Goal: Task Accomplishment & Management: Manage account settings

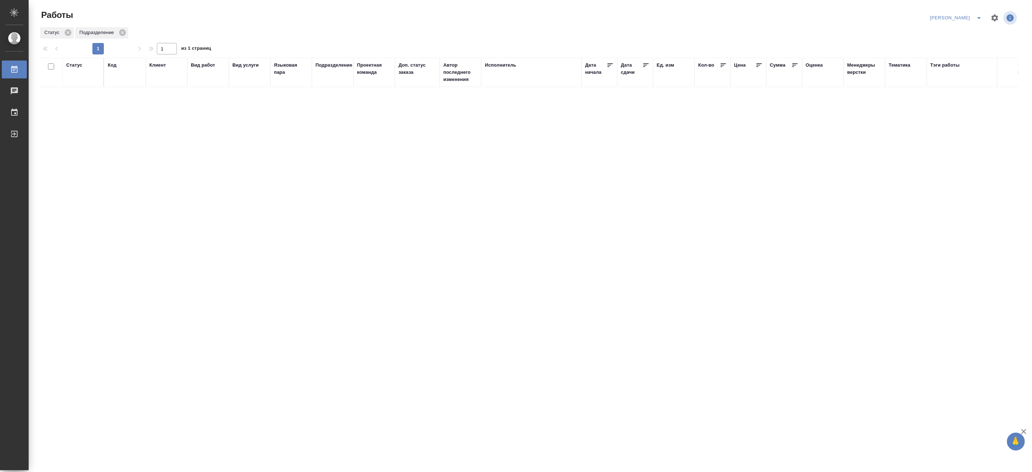
click at [978, 13] on button "split button" at bounding box center [979, 17] width 14 height 11
click at [946, 54] on li "Ждемс" at bounding box center [952, 54] width 69 height 11
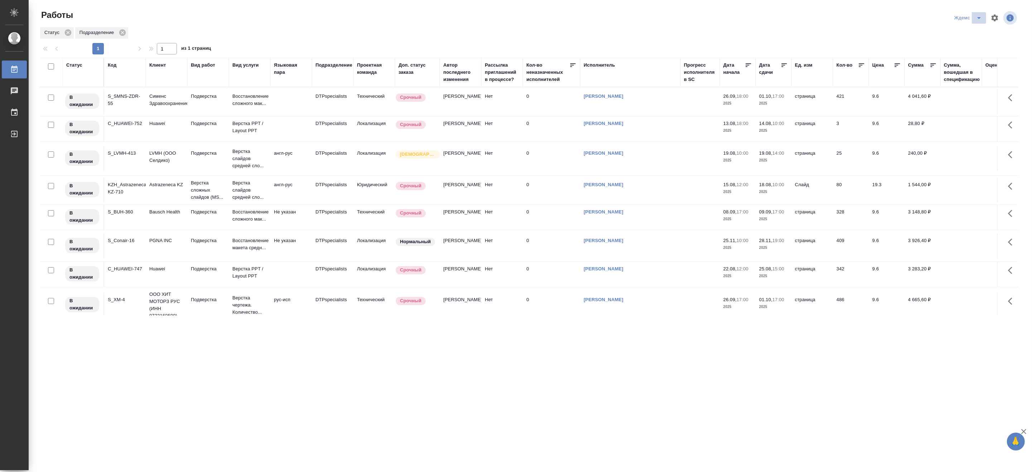
click at [978, 15] on icon "split button" at bounding box center [979, 18] width 9 height 9
click at [968, 55] on li "[PERSON_NAME]" at bounding box center [973, 54] width 69 height 11
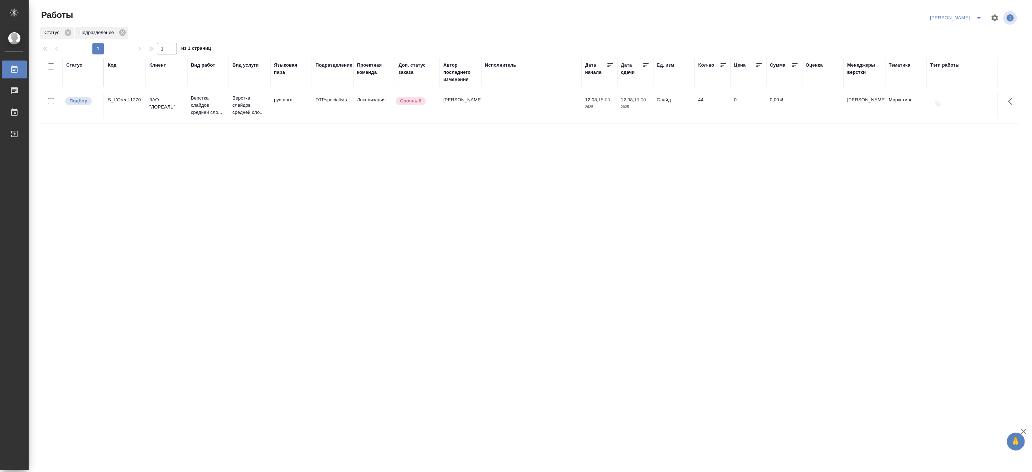
click at [875, 191] on div "Статус Код Клиент Вид работ Вид услуги Языковая пара Подразделение Проектная ко…" at bounding box center [528, 187] width 979 height 258
click at [203, 106] on p "Верстка слайдов средней сло..." at bounding box center [208, 105] width 34 height 21
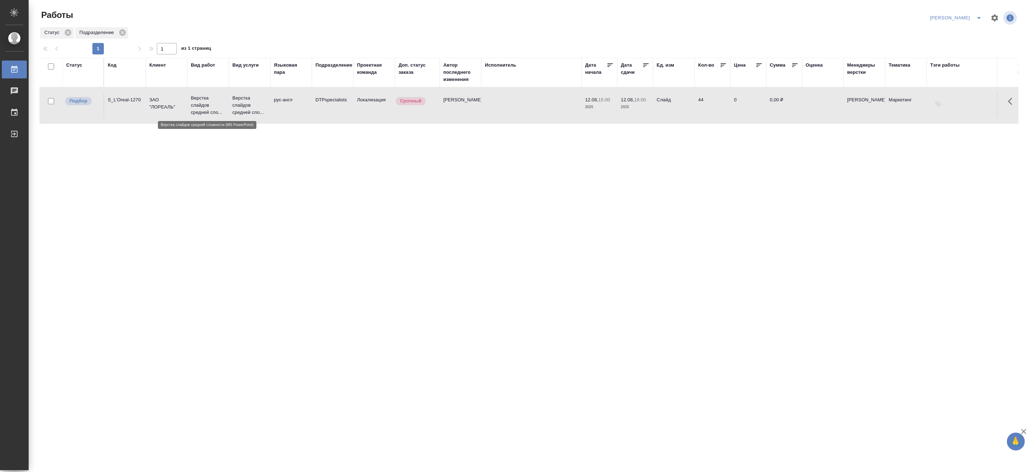
click at [203, 106] on p "Верстка слайдов средней сло..." at bounding box center [208, 105] width 34 height 21
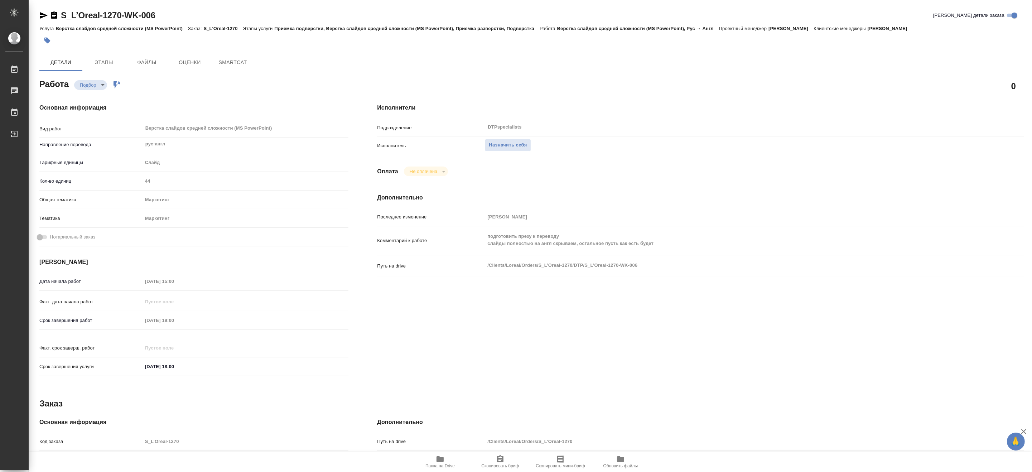
type textarea "x"
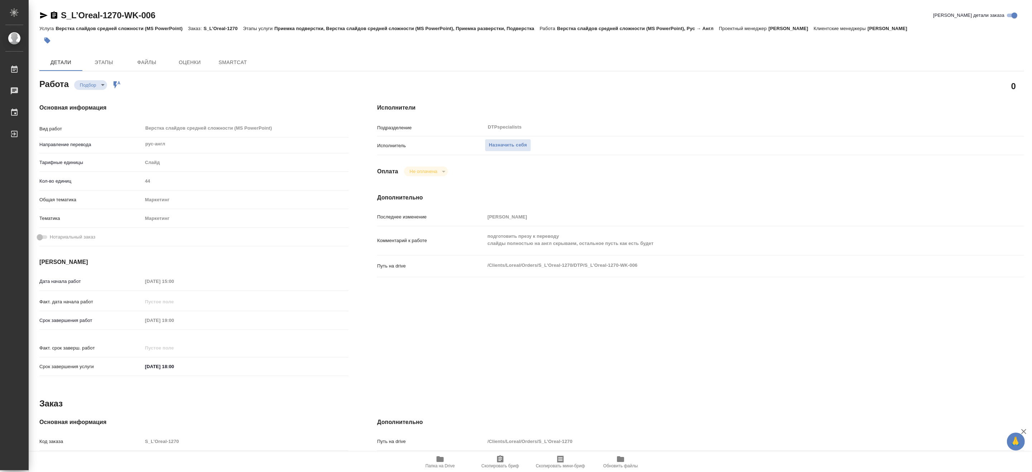
type textarea "x"
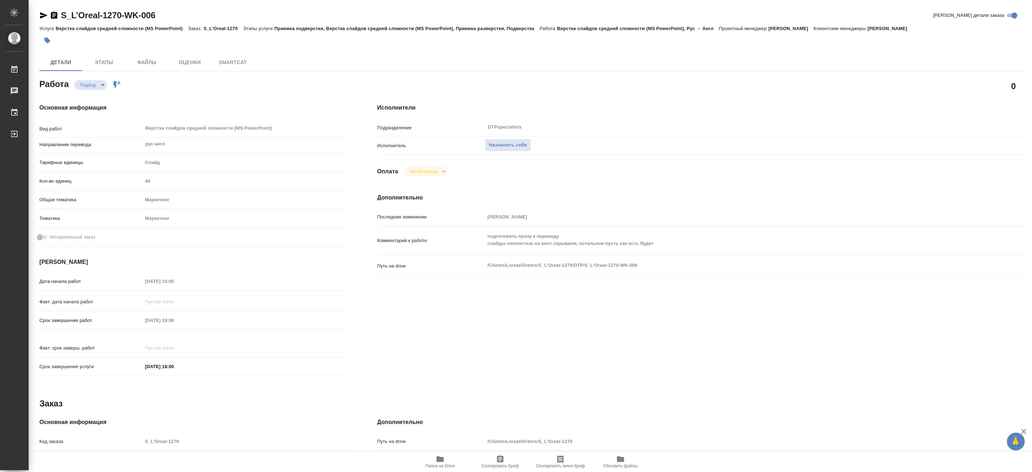
type textarea "x"
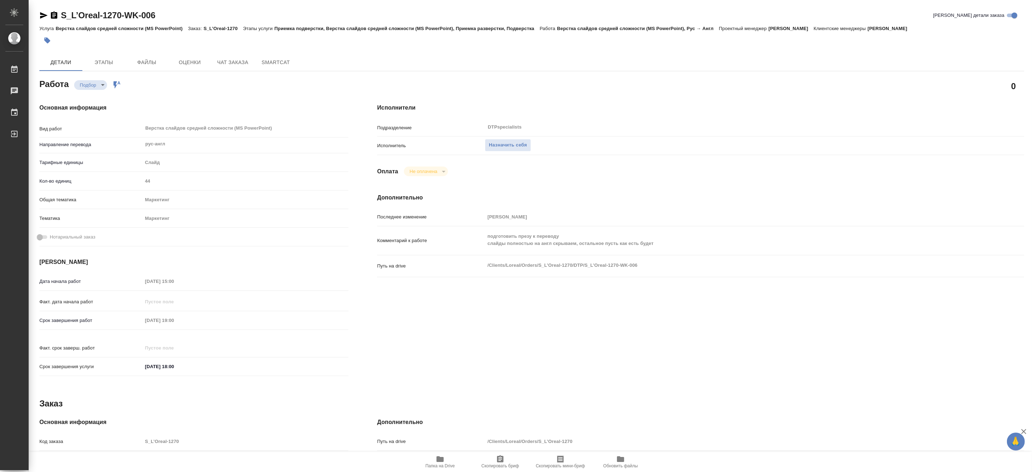
type textarea "x"
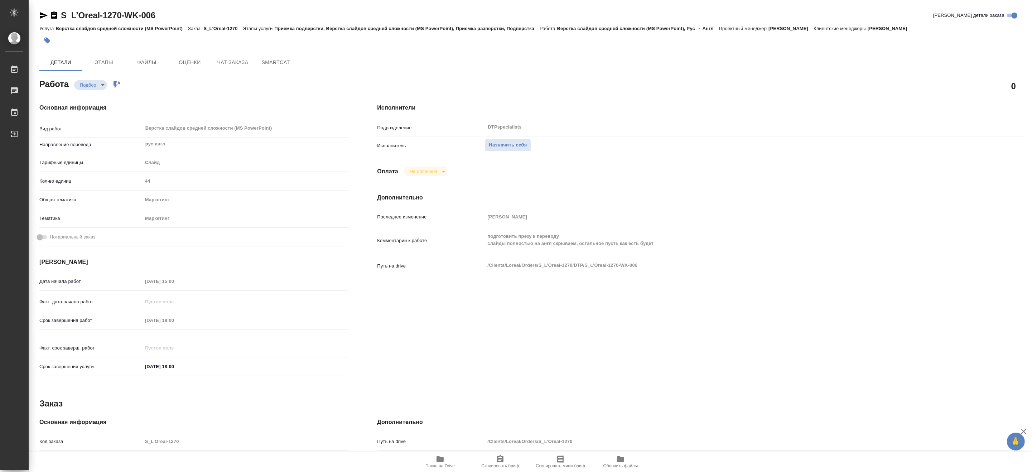
type textarea "x"
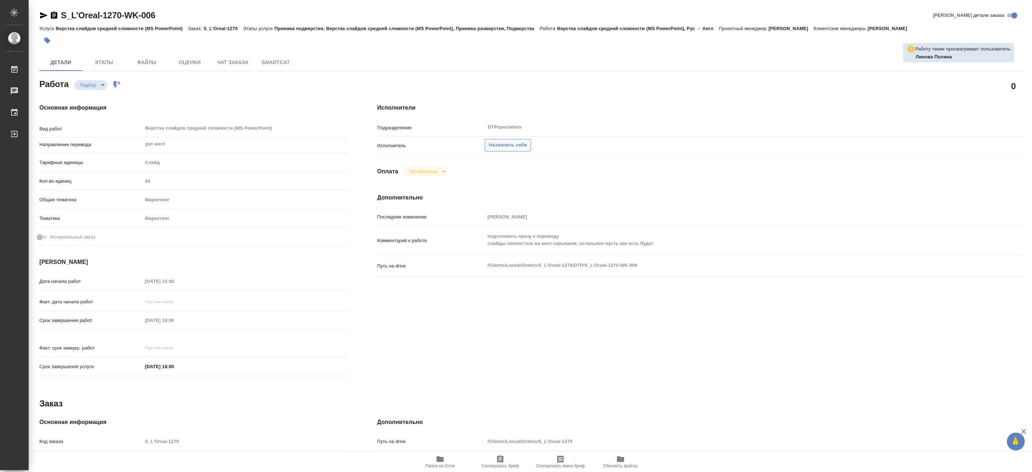
click at [513, 145] on span "Назначить себя" at bounding box center [508, 145] width 38 height 8
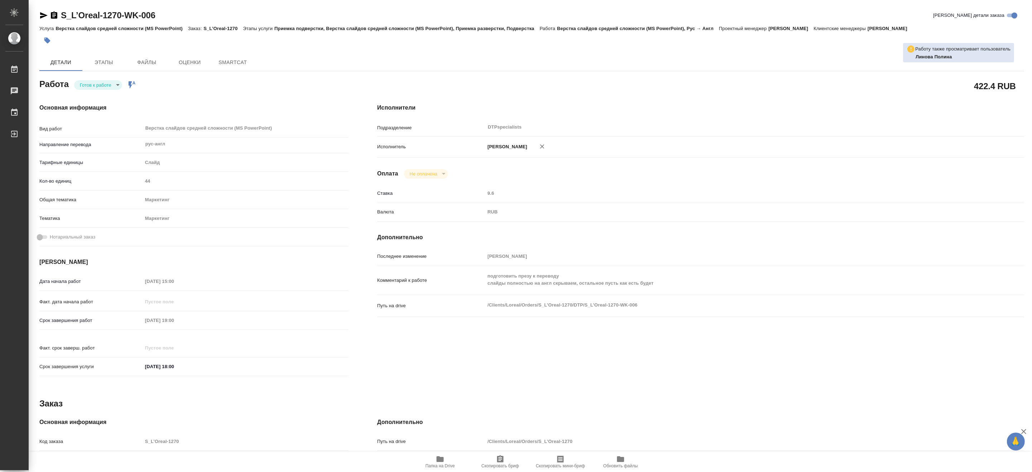
type textarea "x"
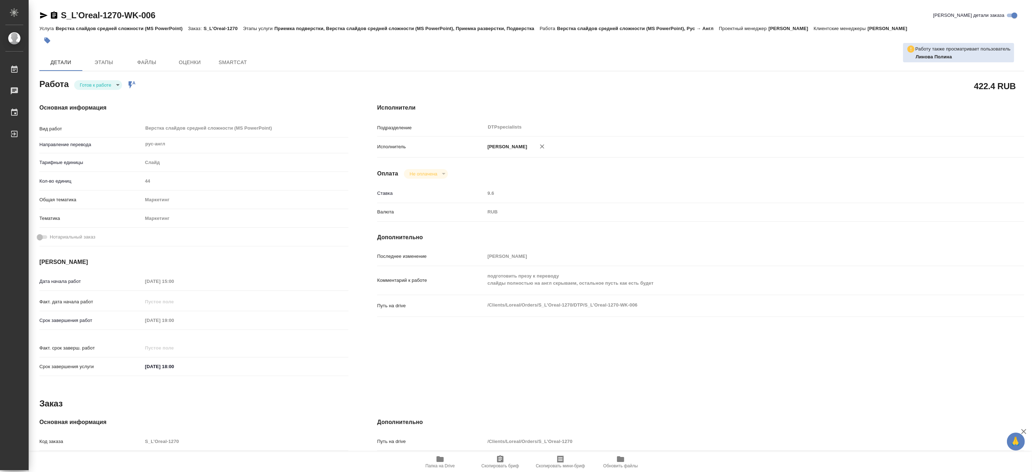
type textarea "x"
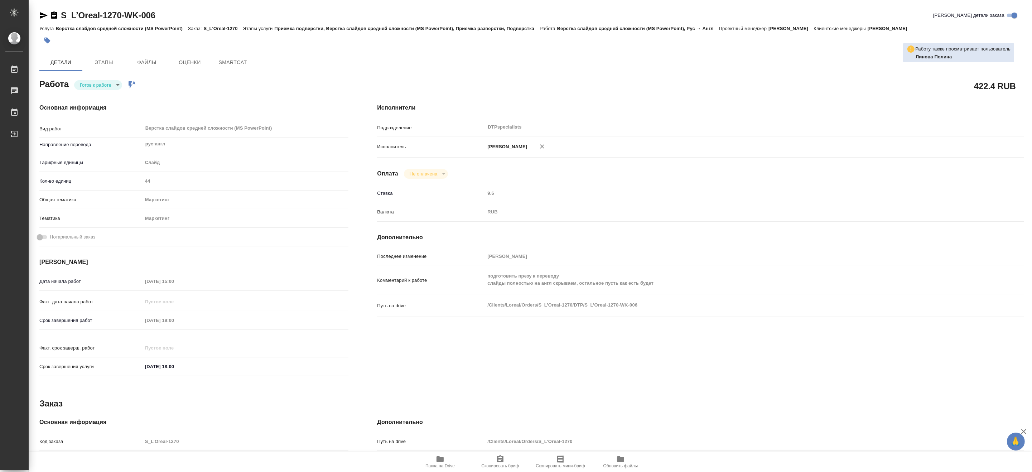
type textarea "x"
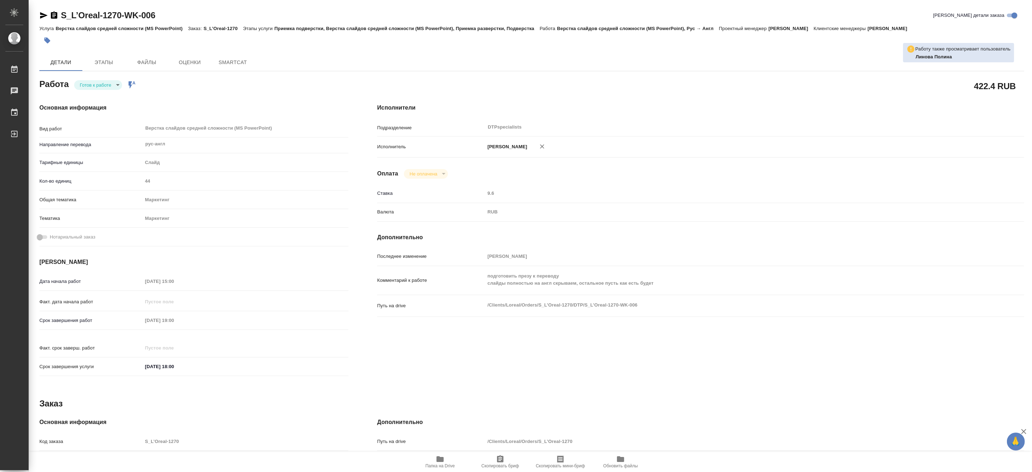
type textarea "x"
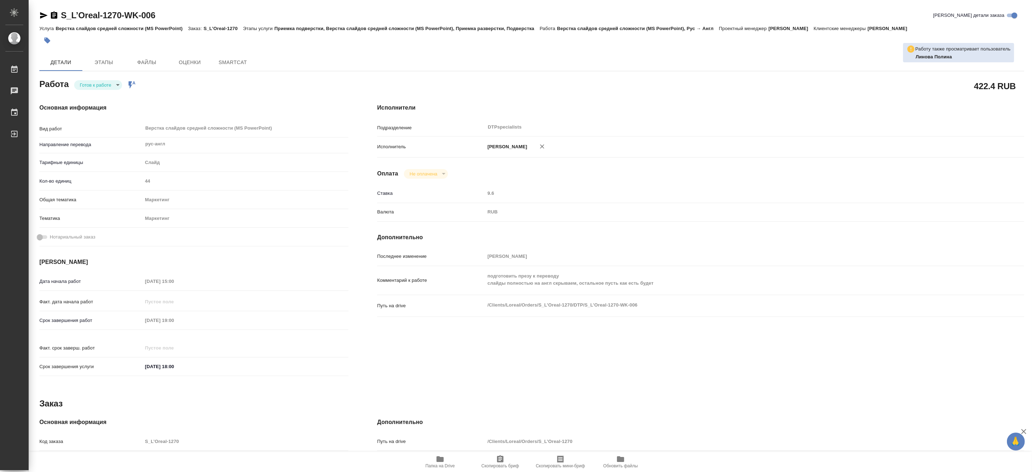
type textarea "x"
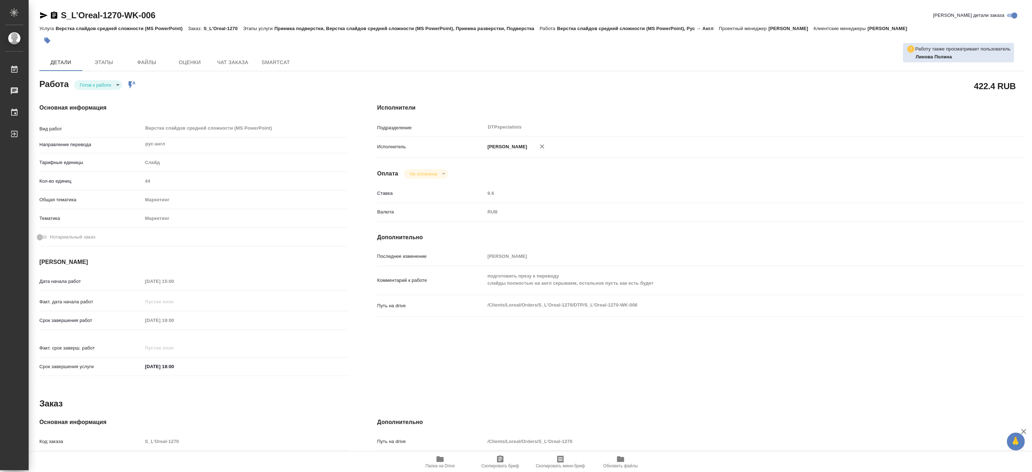
type textarea "x"
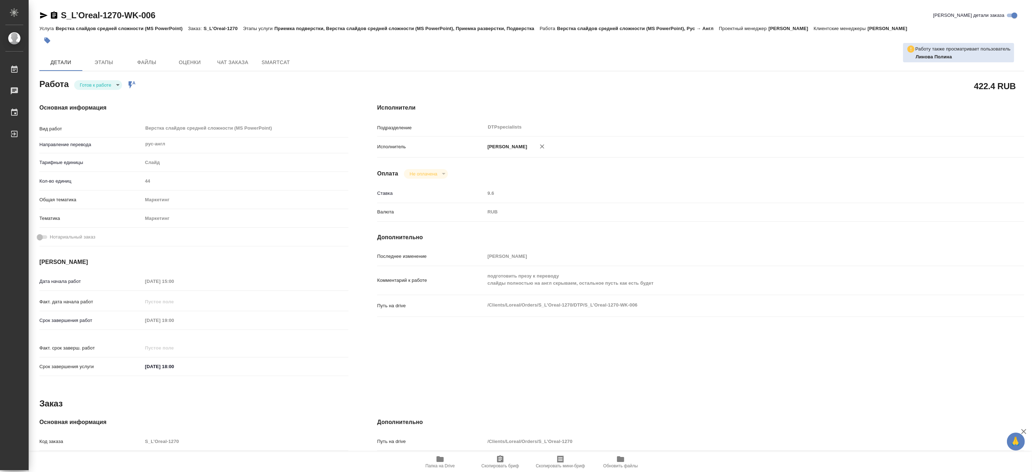
type textarea "x"
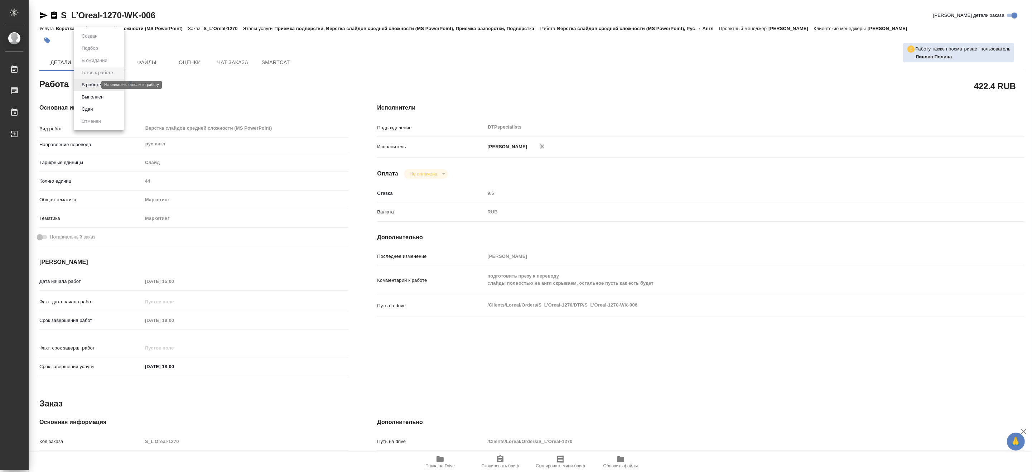
click at [87, 83] on body "🙏 .cls-1 fill:#fff; AWATERA Matveeva Maria Работы 0 Чаты График Выйти S_L’Oreal…" at bounding box center [516, 236] width 1032 height 472
click at [87, 86] on button "В работе" at bounding box center [92, 85] width 24 height 8
type textarea "x"
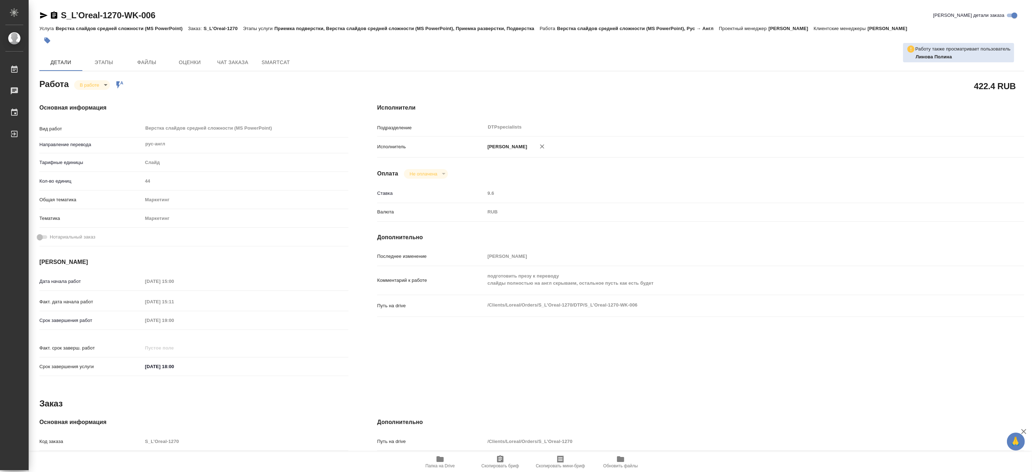
type textarea "x"
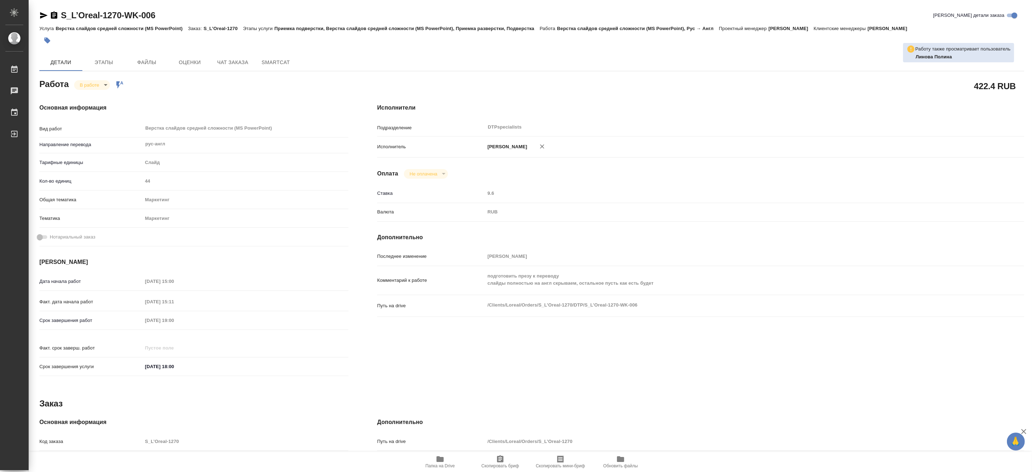
type textarea "x"
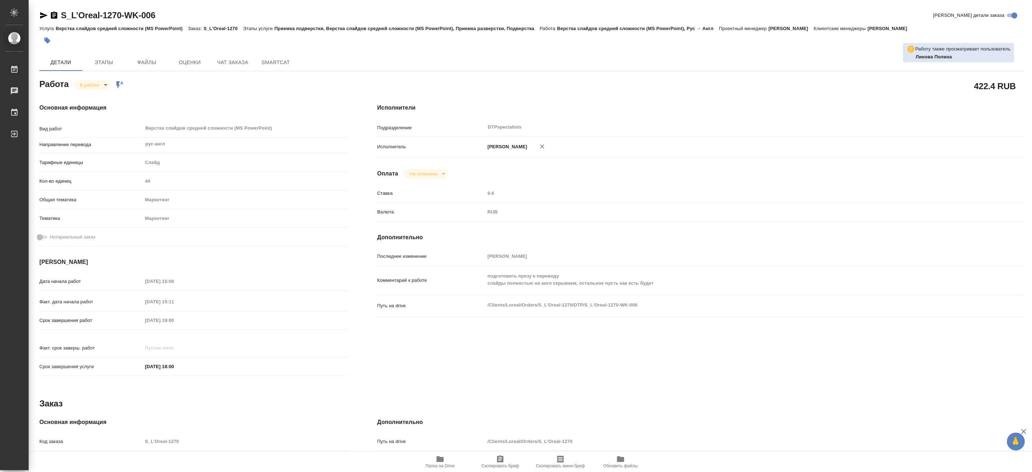
type textarea "x"
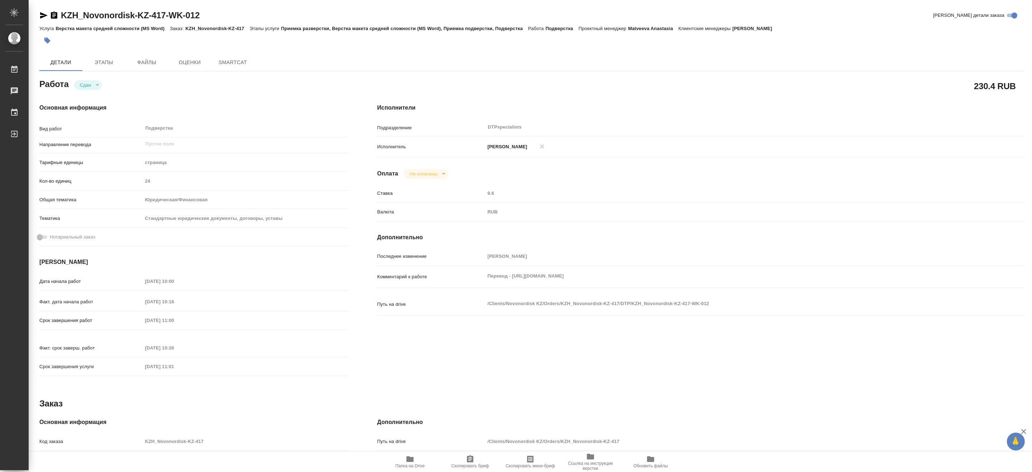
type textarea "x"
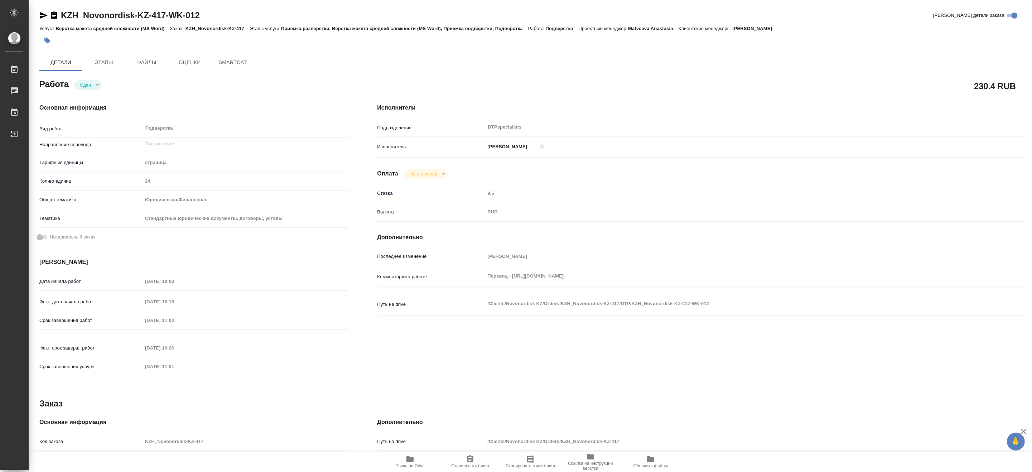
type textarea "x"
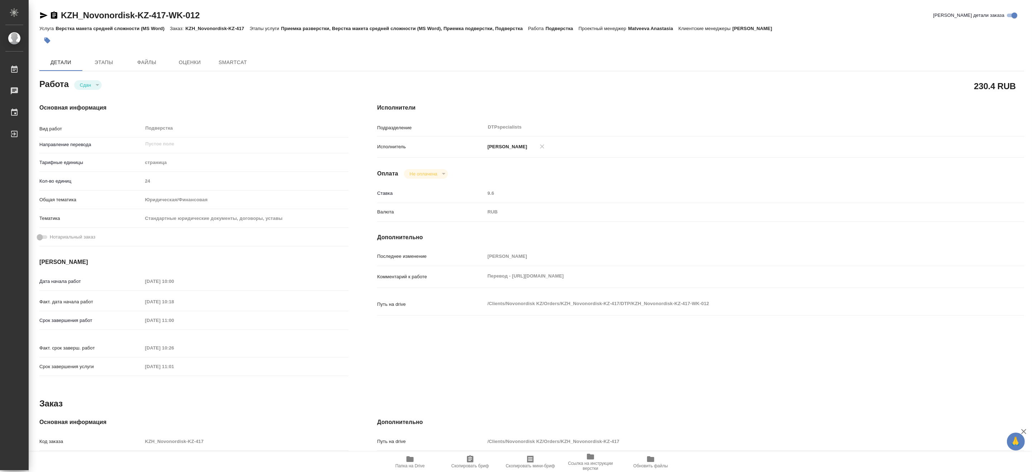
type textarea "x"
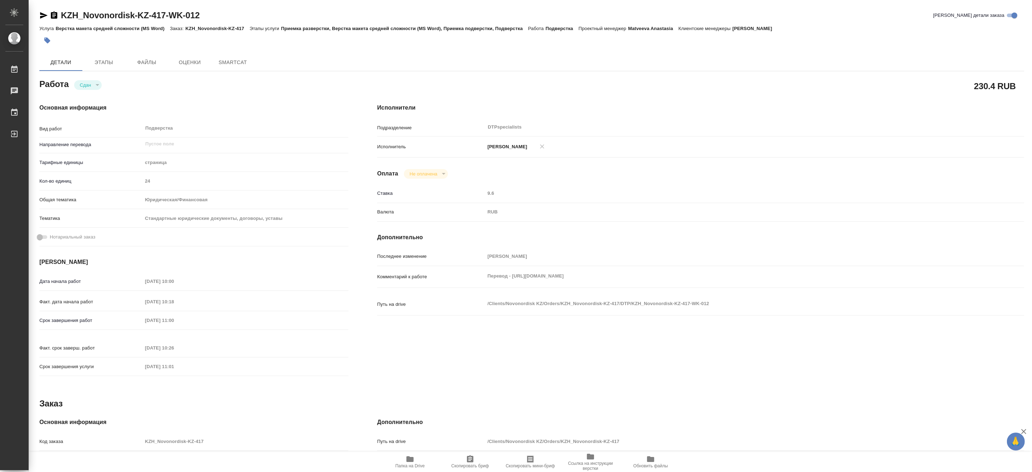
type textarea "x"
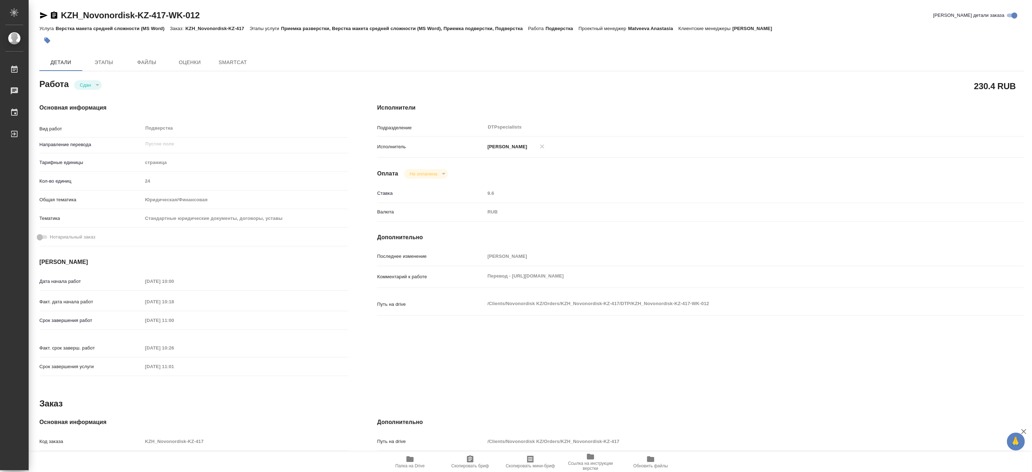
type textarea "x"
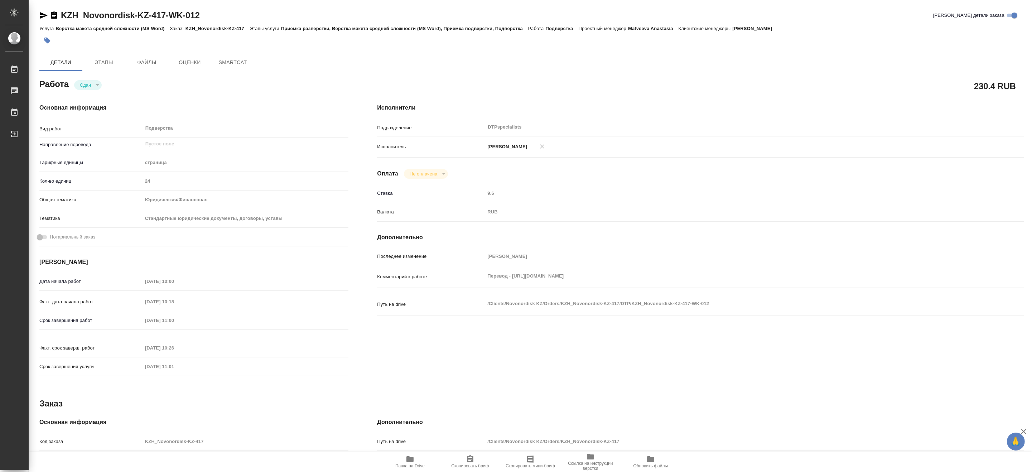
type textarea "x"
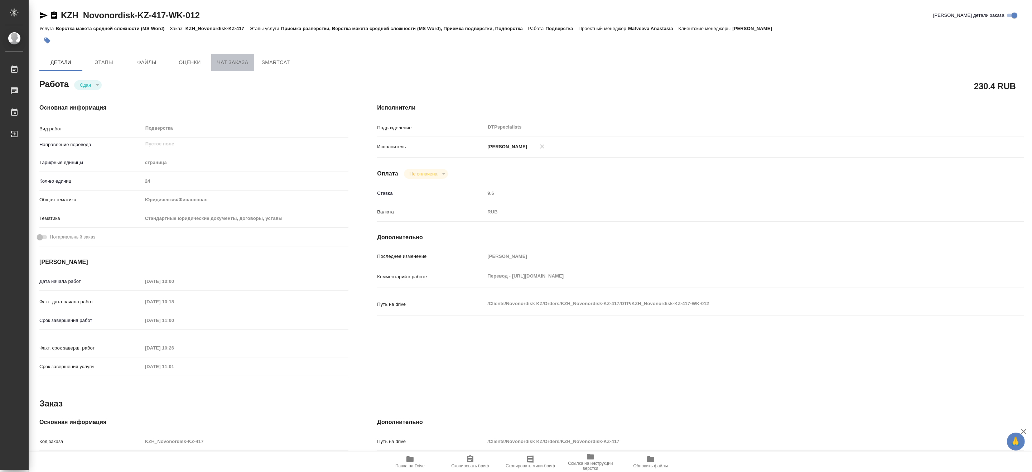
click at [221, 62] on span "Чат заказа" at bounding box center [233, 62] width 34 height 9
type textarea "x"
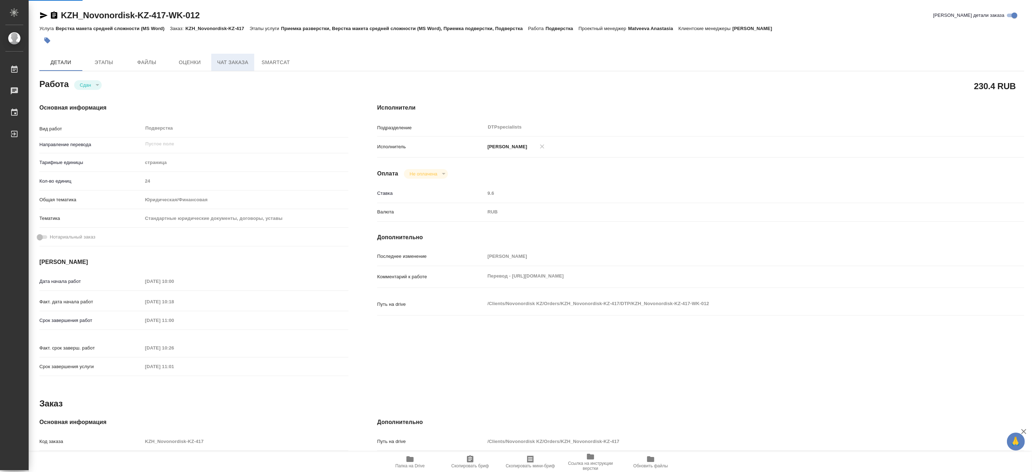
type textarea "x"
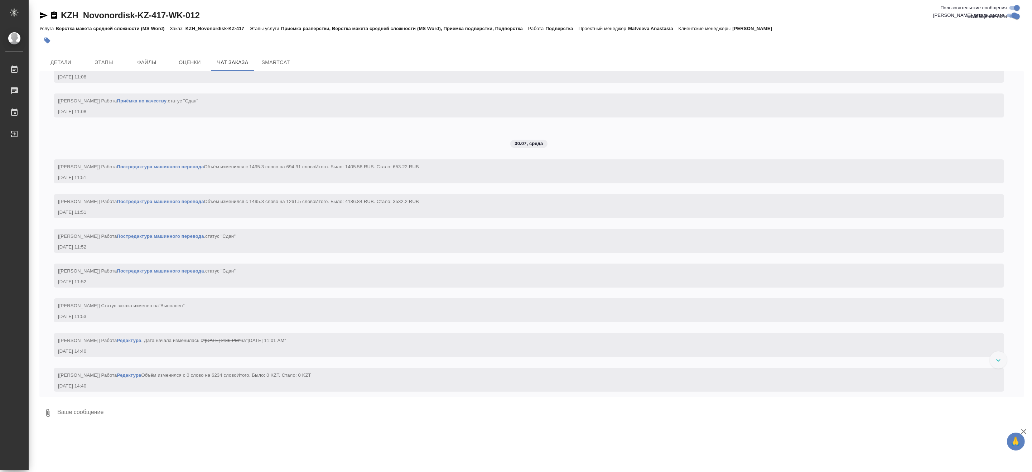
scroll to position [4962, 0]
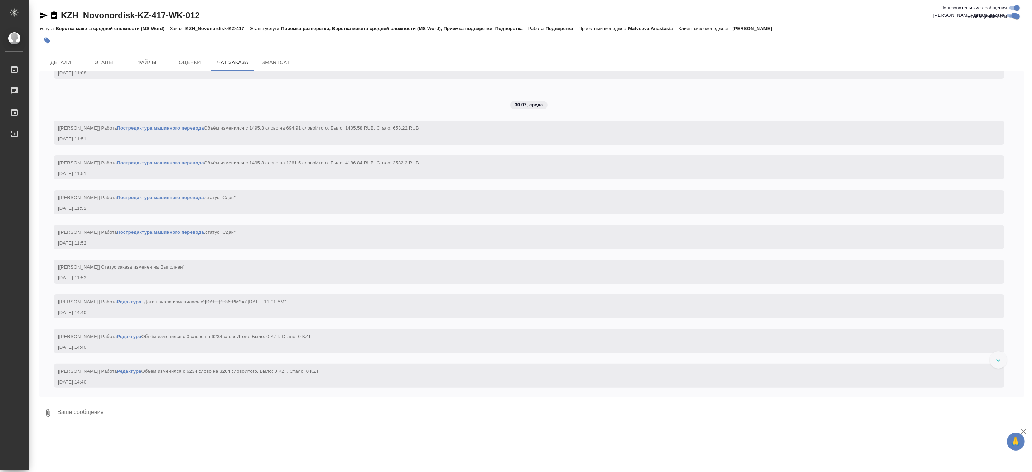
click at [459, 215] on div "21.07, понедельник [Асланукова Сати] Клиент оставил комментарий: "1. инструкция…" at bounding box center [531, 234] width 985 height 326
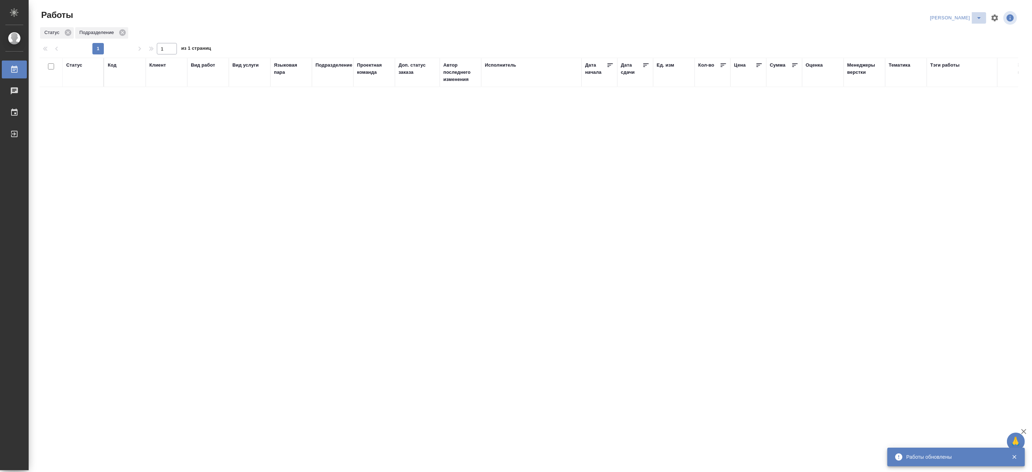
click at [980, 14] on icon "split button" at bounding box center [979, 18] width 9 height 9
click at [958, 32] on li "[PERSON_NAME] работе" at bounding box center [952, 32] width 69 height 11
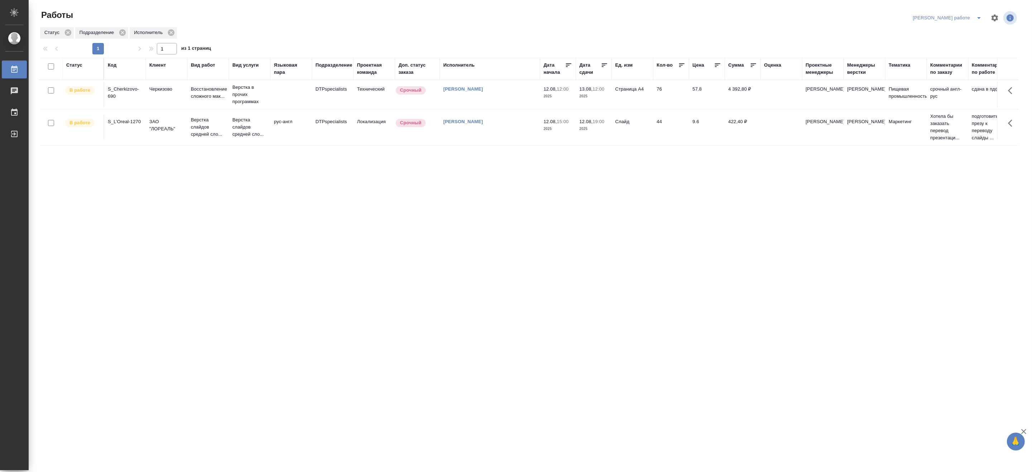
click at [231, 109] on td "Верстка слайдов средней сло..." at bounding box center [250, 94] width 42 height 29
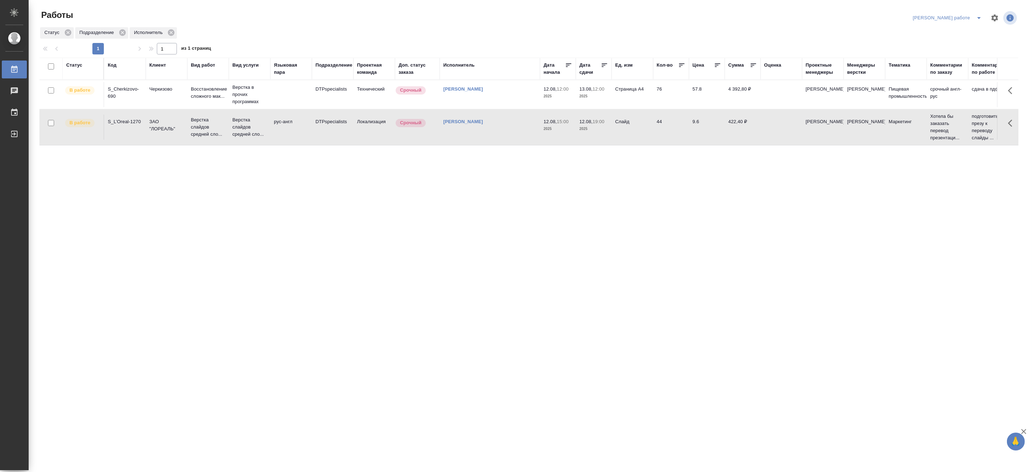
click at [231, 109] on td "Верстка слайдов средней сло..." at bounding box center [250, 94] width 42 height 29
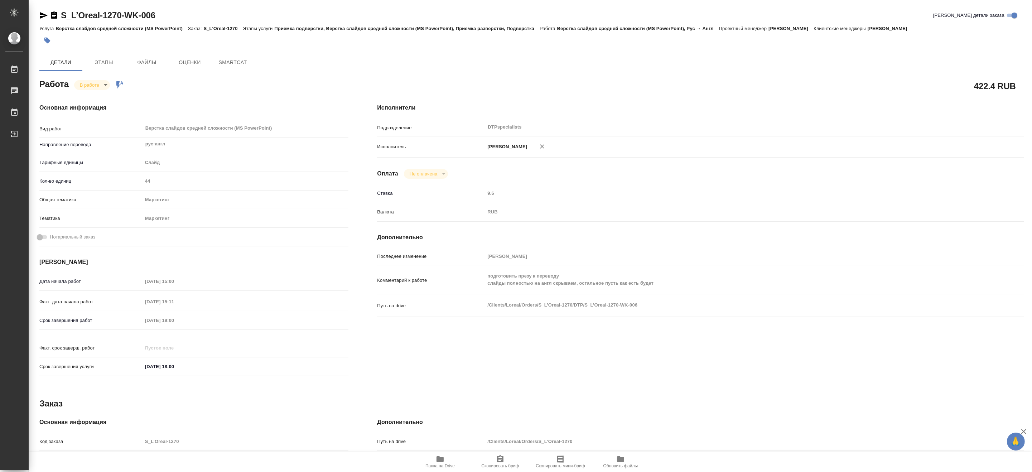
type textarea "x"
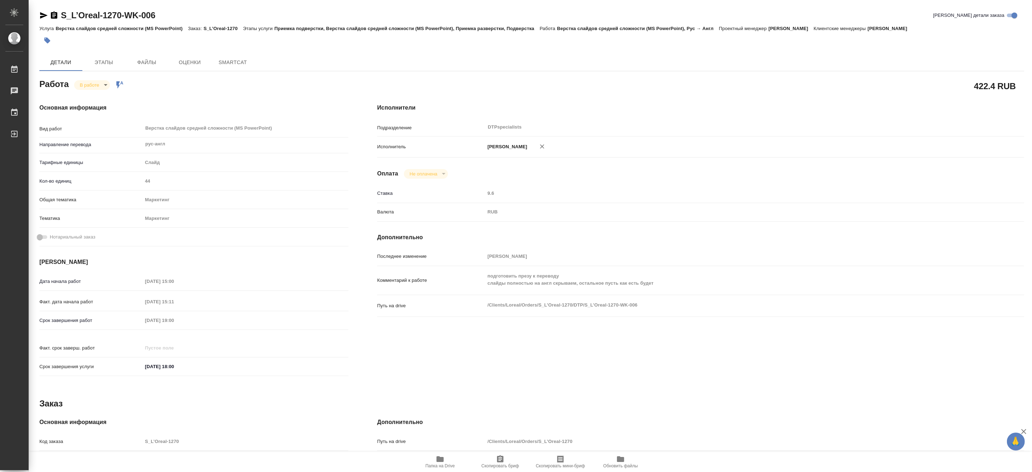
type textarea "x"
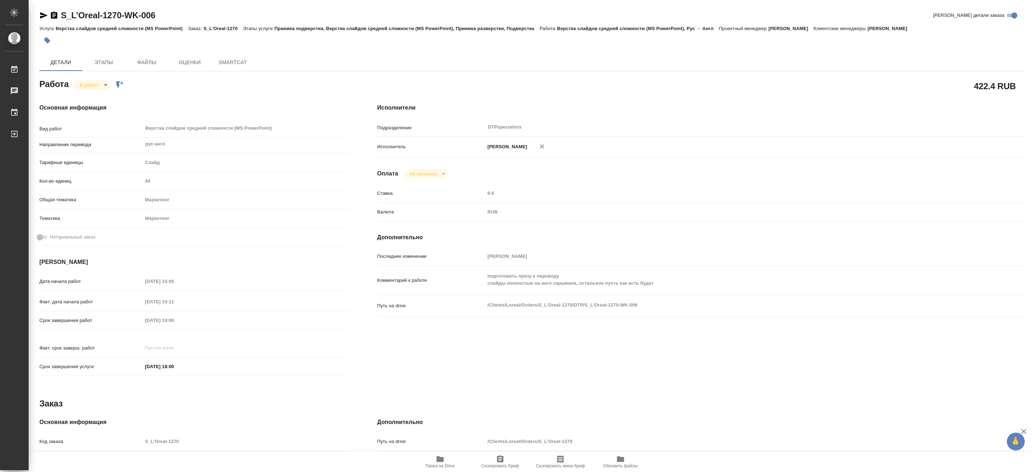
type textarea "x"
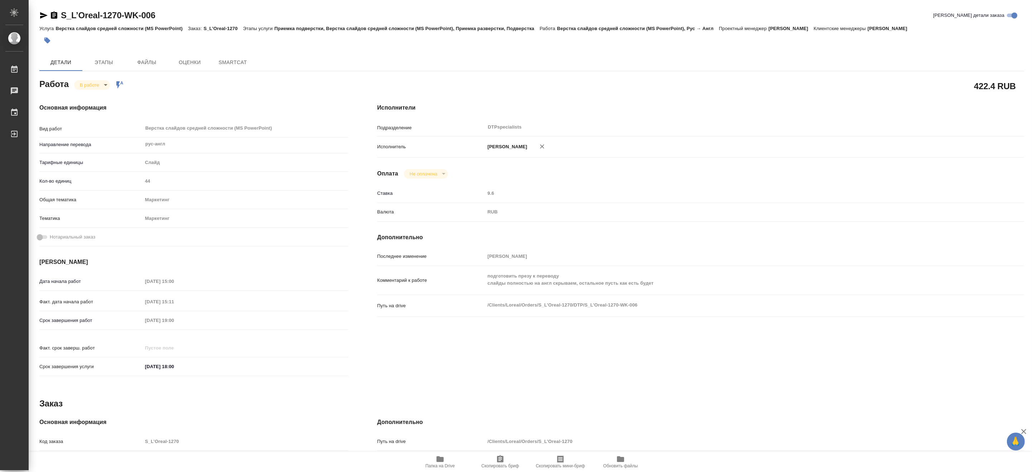
type textarea "x"
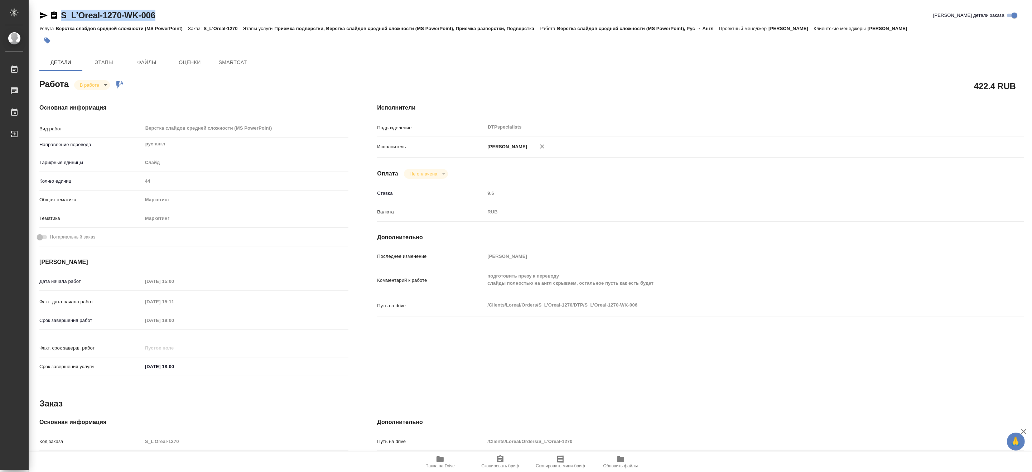
type textarea "x"
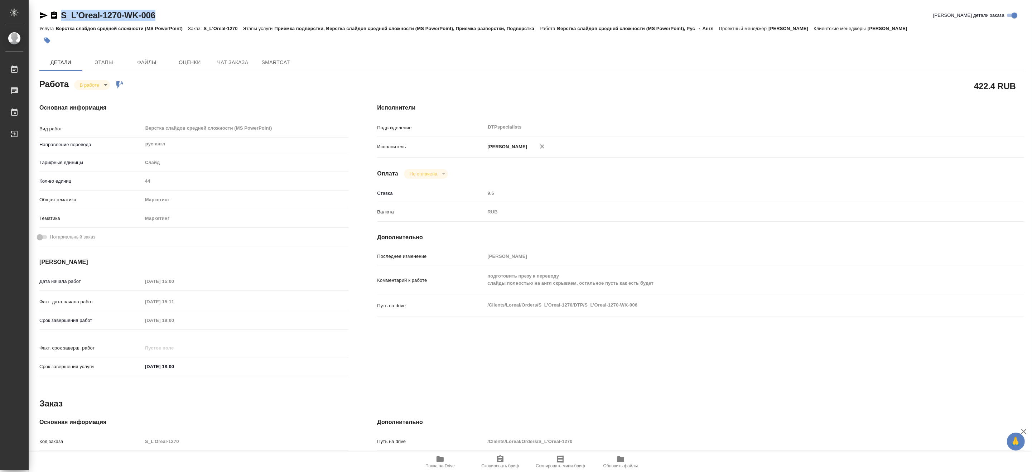
drag, startPoint x: 171, startPoint y: 13, endPoint x: 59, endPoint y: 11, distance: 111.8
click at [59, 11] on div "S_L’Oreal-1270-WK-006 Кратко детали заказа" at bounding box center [531, 15] width 985 height 11
copy link "S_L’Oreal-1270-WK-006"
type textarea "x"
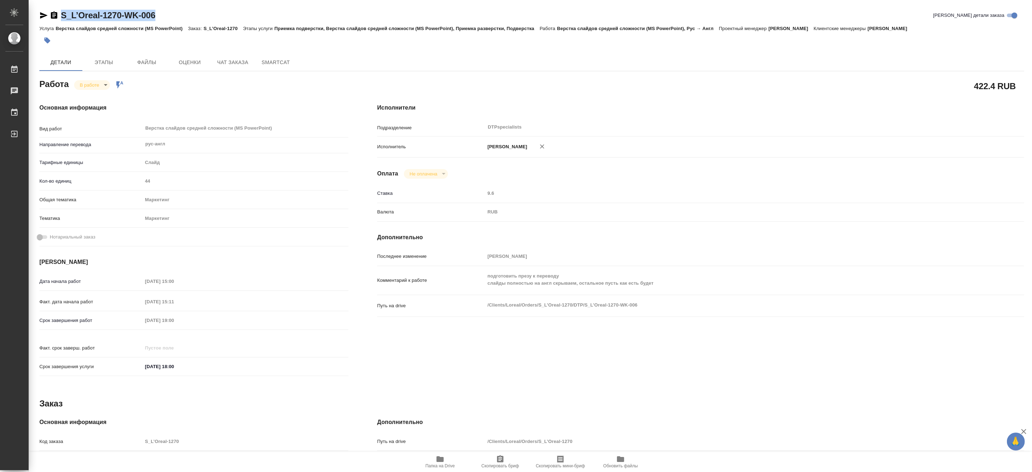
type textarea "x"
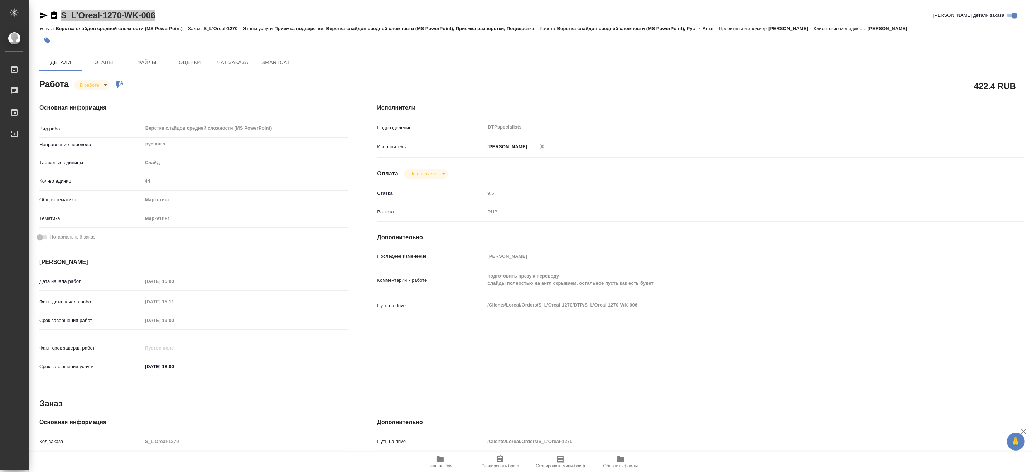
type textarea "x"
click at [445, 463] on icon "button" at bounding box center [440, 459] width 9 height 9
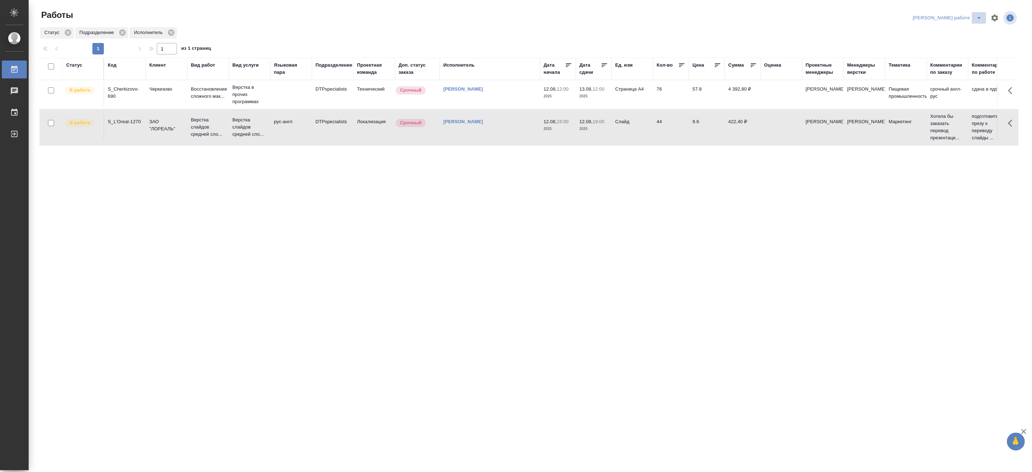
click at [979, 14] on icon "split button" at bounding box center [979, 18] width 9 height 9
click at [956, 42] on li "[PERSON_NAME]" at bounding box center [953, 43] width 65 height 11
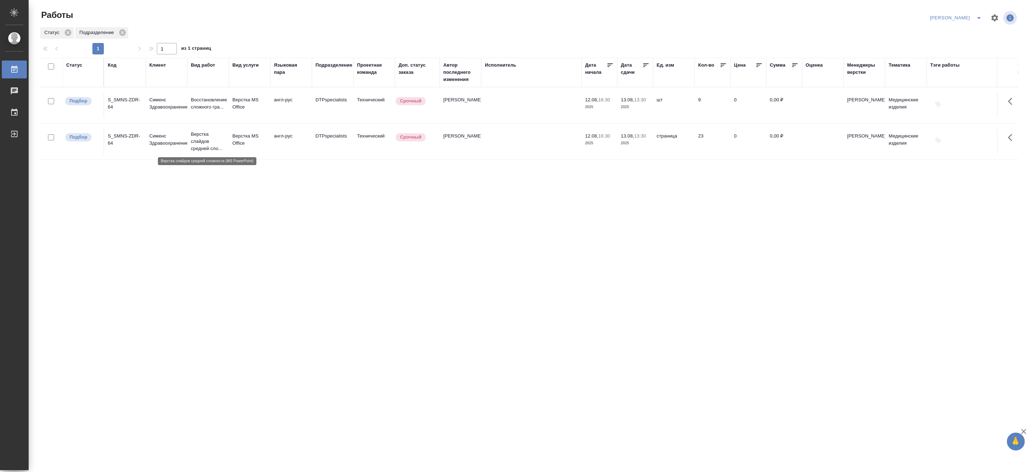
click at [210, 142] on p "Верстка слайдов средней сло..." at bounding box center [208, 141] width 34 height 21
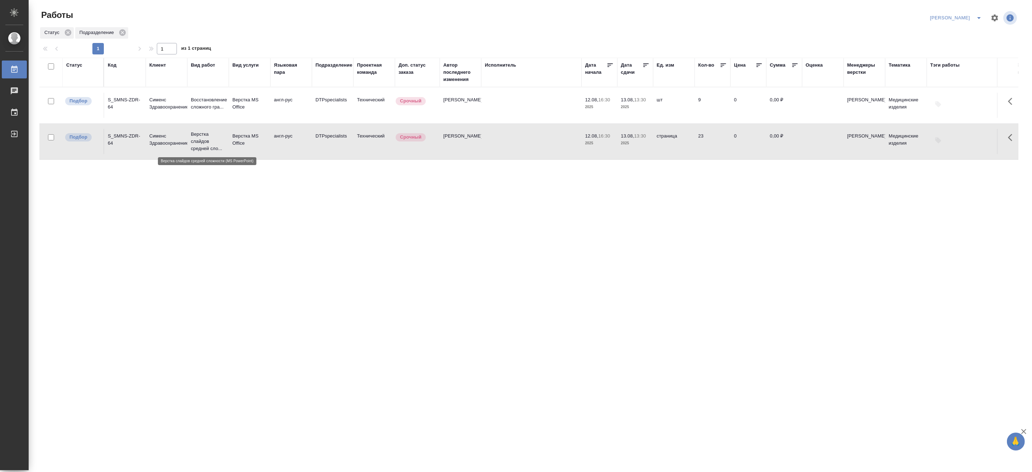
click at [210, 142] on p "Верстка слайдов средней сло..." at bounding box center [208, 141] width 34 height 21
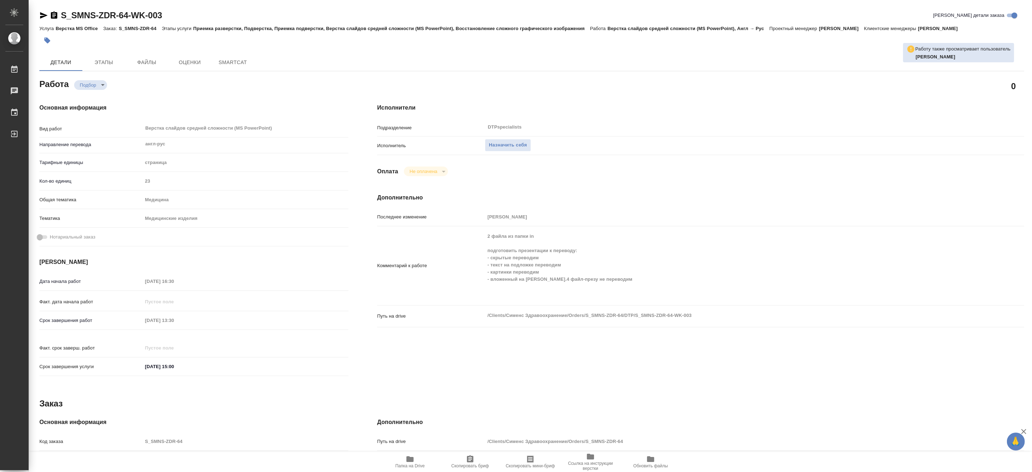
type textarea "x"
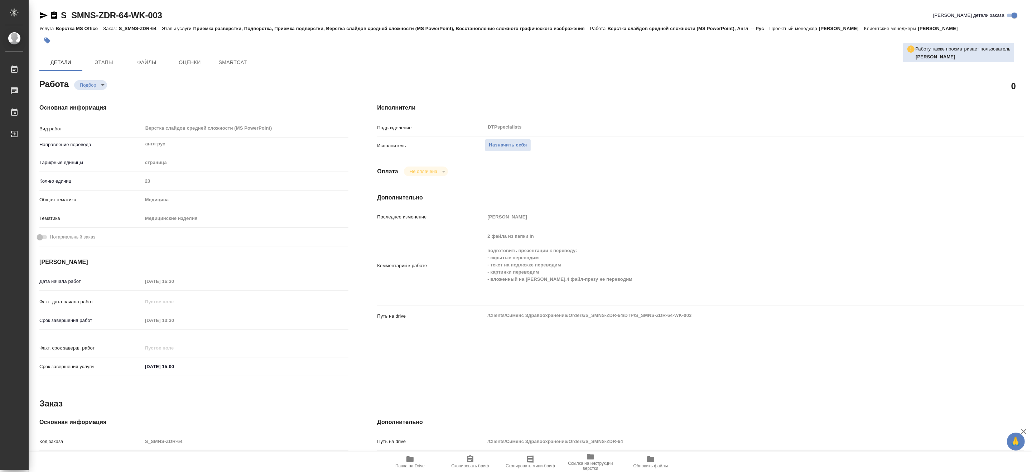
type textarea "x"
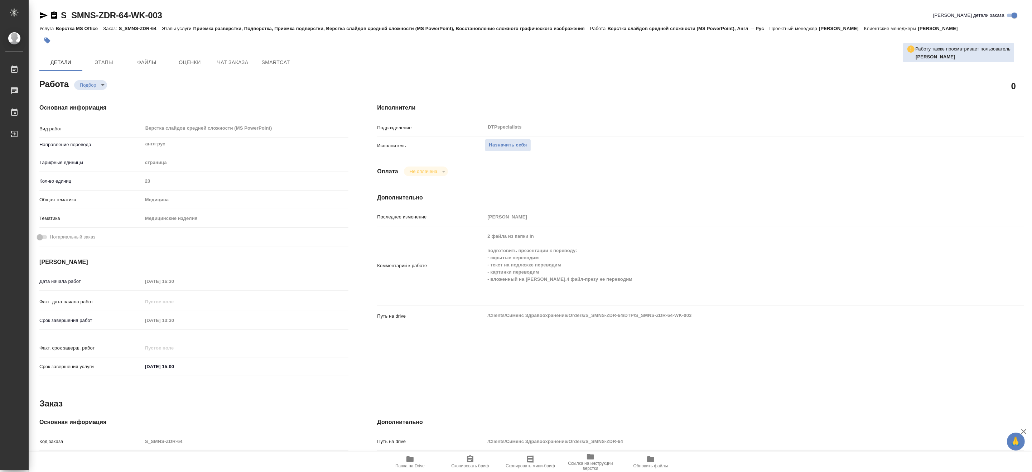
type textarea "x"
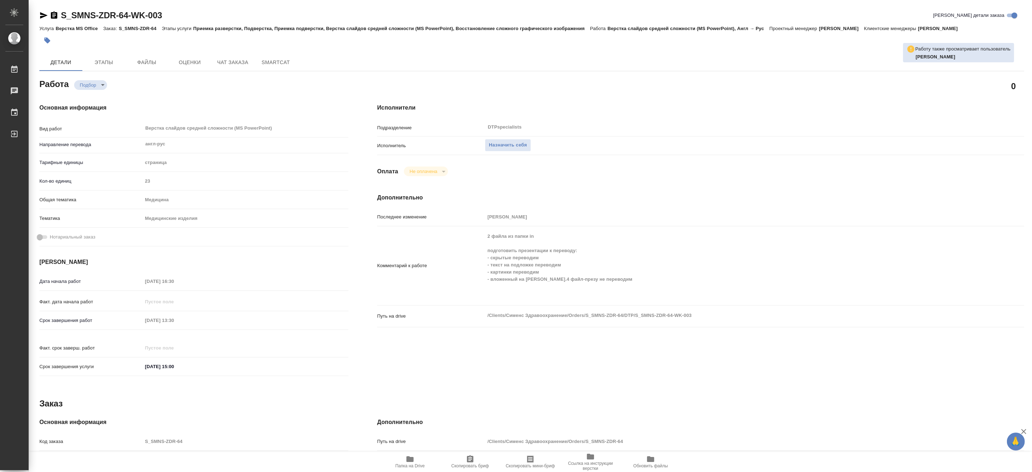
type textarea "x"
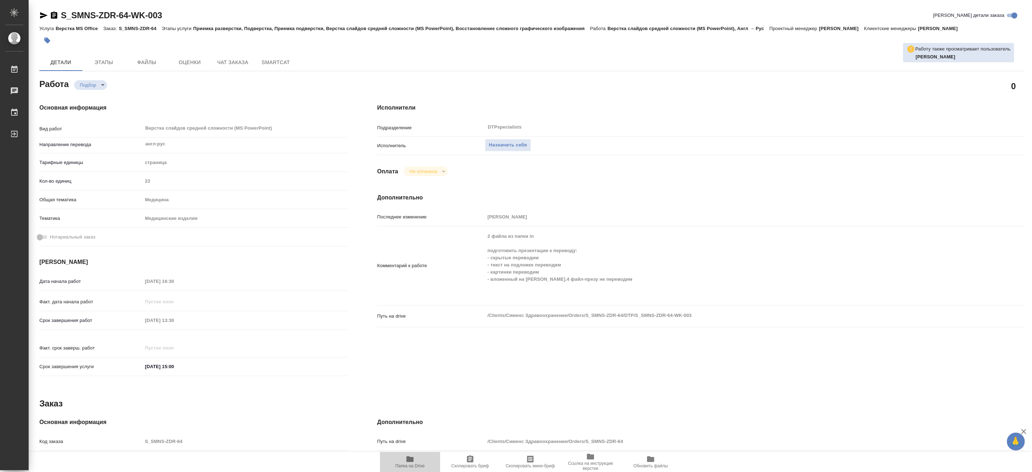
click at [411, 469] on span "Папка на Drive" at bounding box center [409, 466] width 29 height 5
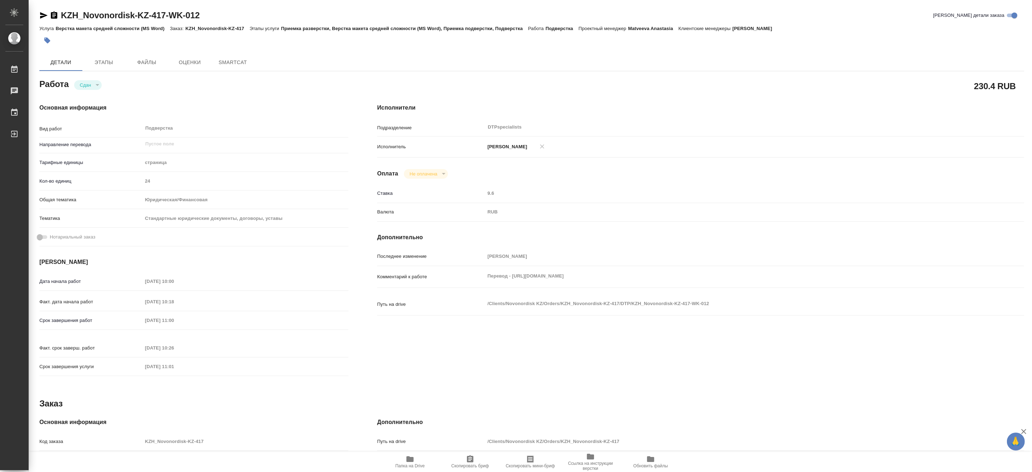
type textarea "x"
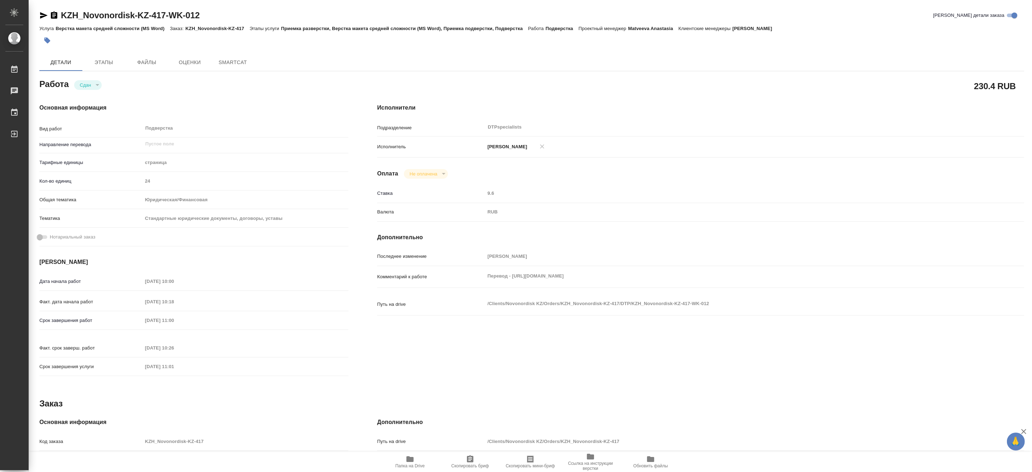
type textarea "x"
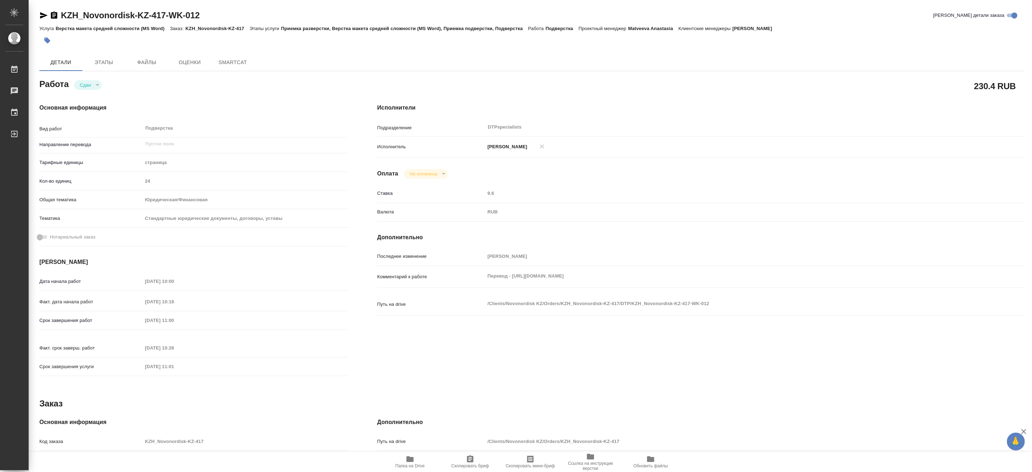
type textarea "x"
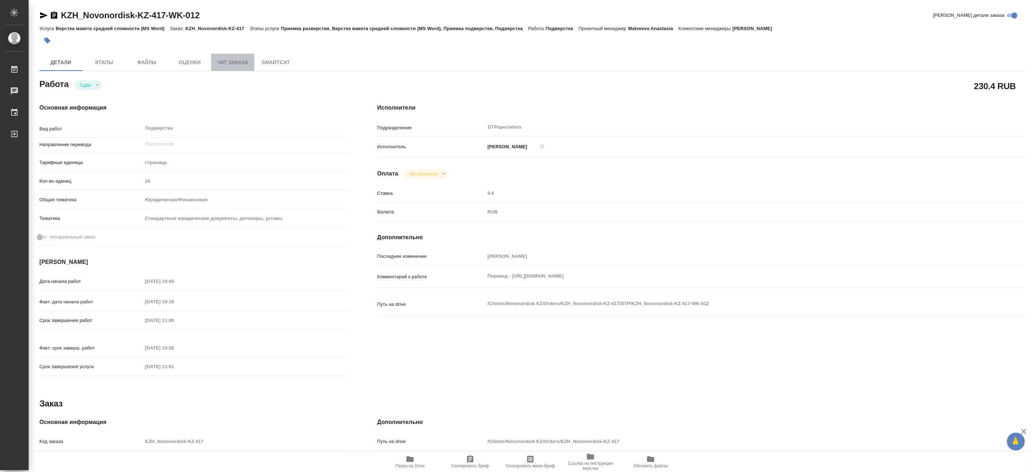
click at [230, 58] on span "Чат заказа" at bounding box center [233, 62] width 34 height 9
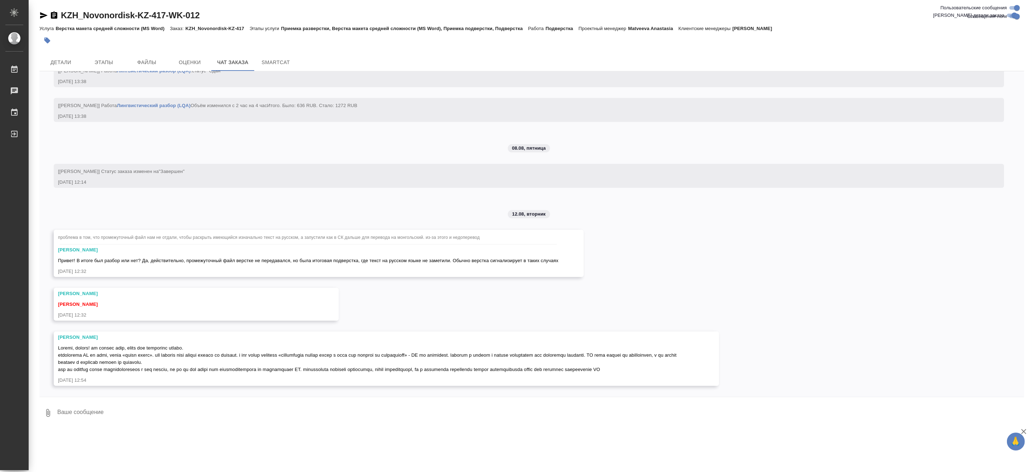
scroll to position [6634, 0]
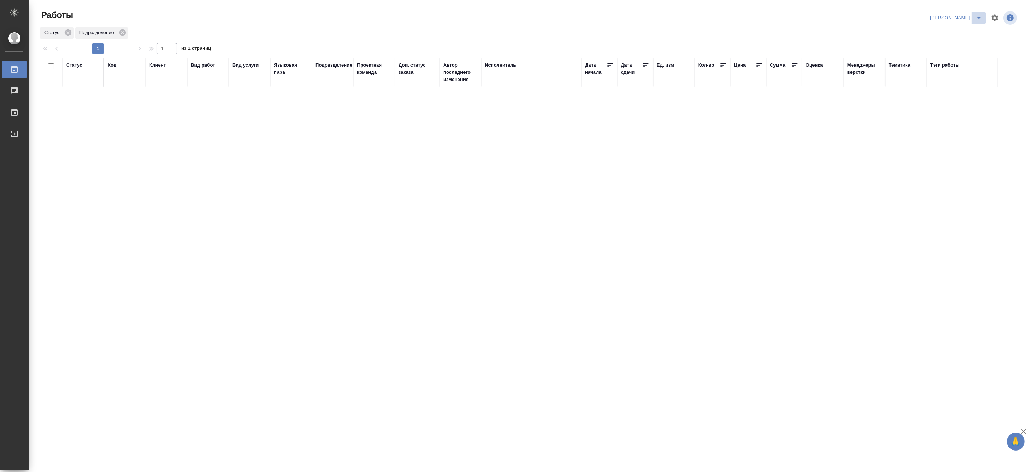
click at [977, 15] on icon "split button" at bounding box center [979, 18] width 9 height 9
click at [958, 31] on li "[PERSON_NAME] работе" at bounding box center [952, 32] width 69 height 11
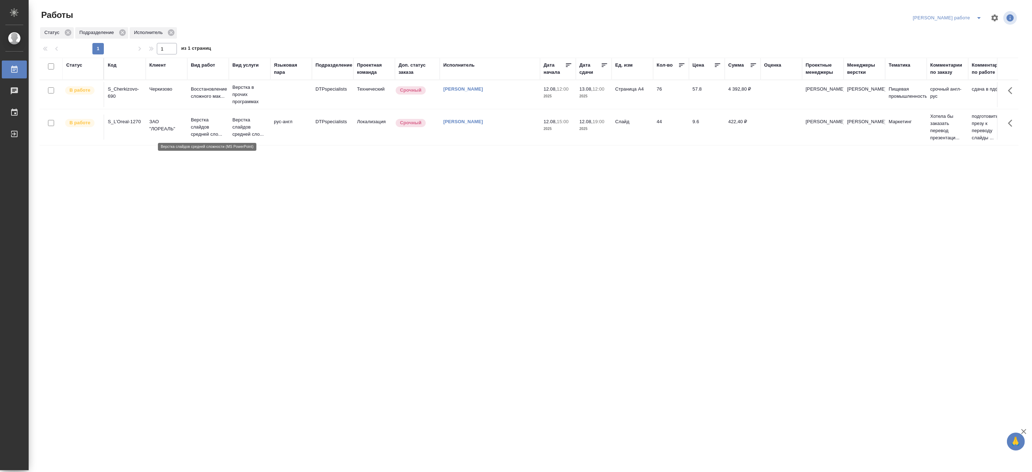
click at [216, 129] on p "Верстка слайдов средней сло..." at bounding box center [208, 126] width 34 height 21
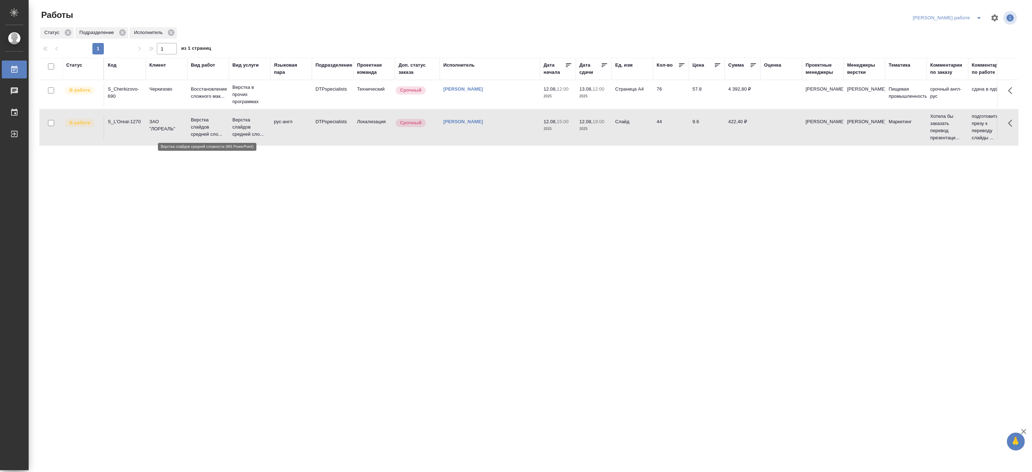
click at [216, 129] on p "Верстка слайдов средней сло..." at bounding box center [208, 126] width 34 height 21
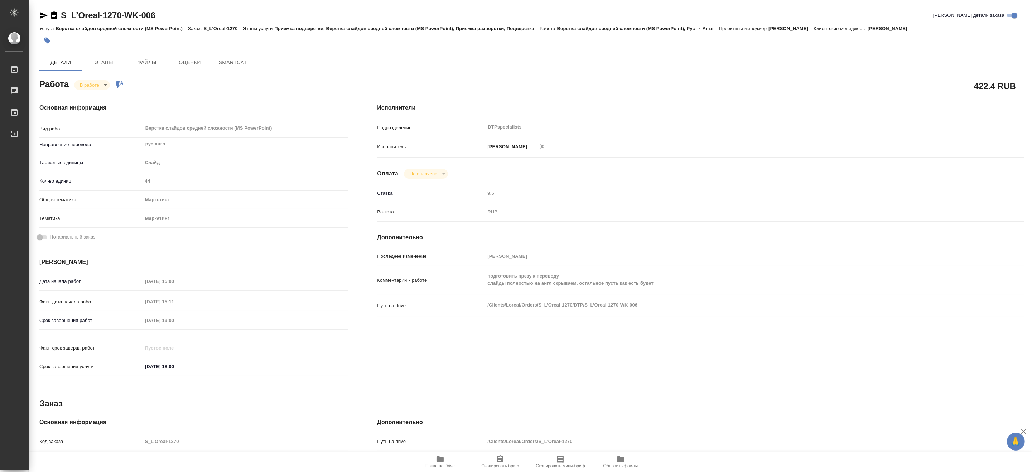
type textarea "x"
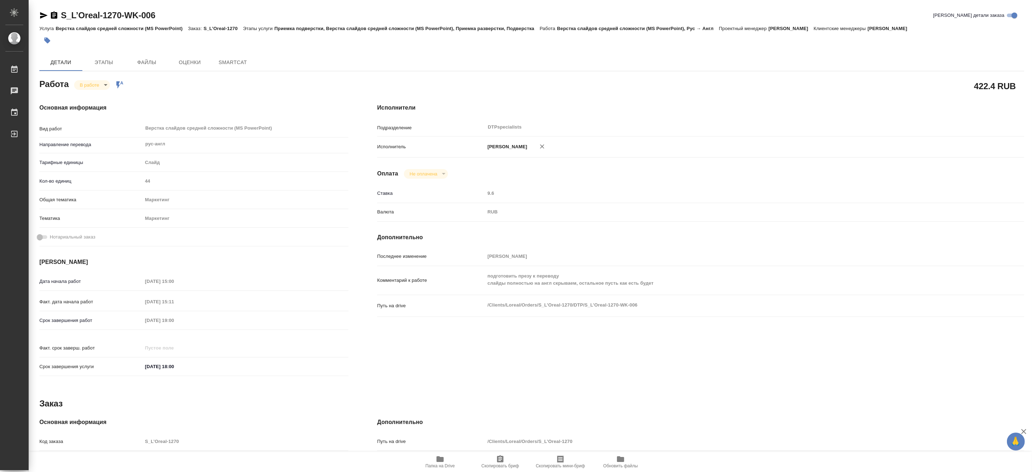
type textarea "x"
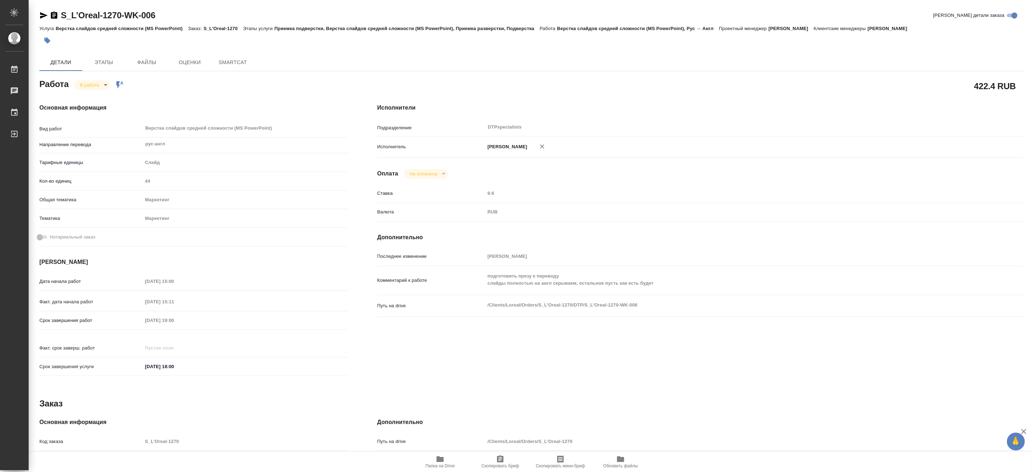
type textarea "x"
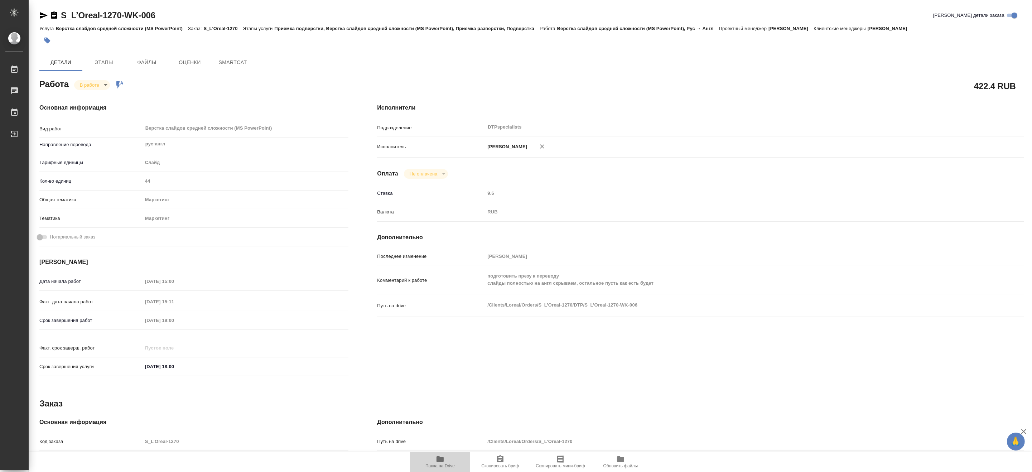
click at [439, 466] on span "Папка на Drive" at bounding box center [440, 466] width 29 height 5
type textarea "x"
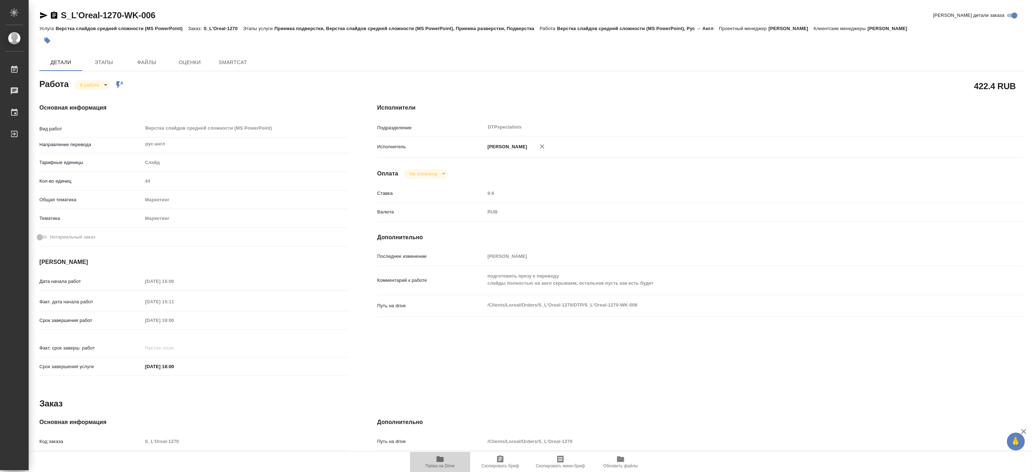
type textarea "x"
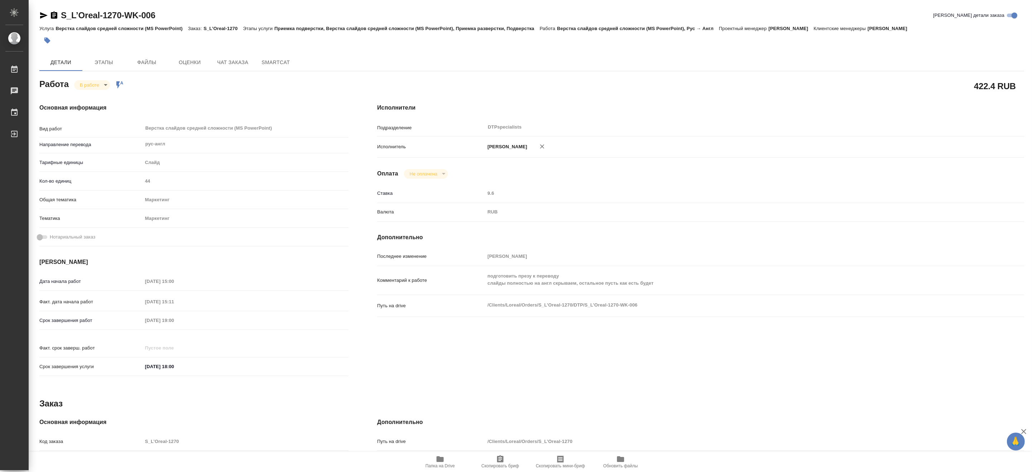
type textarea "x"
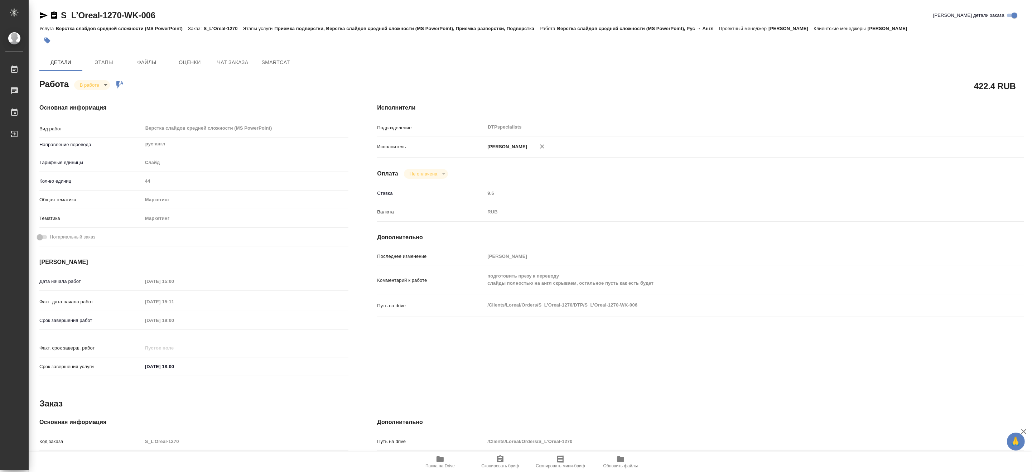
type textarea "x"
click at [84, 85] on body "🙏 .cls-1 fill:#fff; AWATERA Matveeva Maria Работы 0 Чаты График Выйти S_L’Oreal…" at bounding box center [516, 236] width 1032 height 472
click at [87, 94] on button "Выполнен" at bounding box center [93, 97] width 26 height 8
type textarea "x"
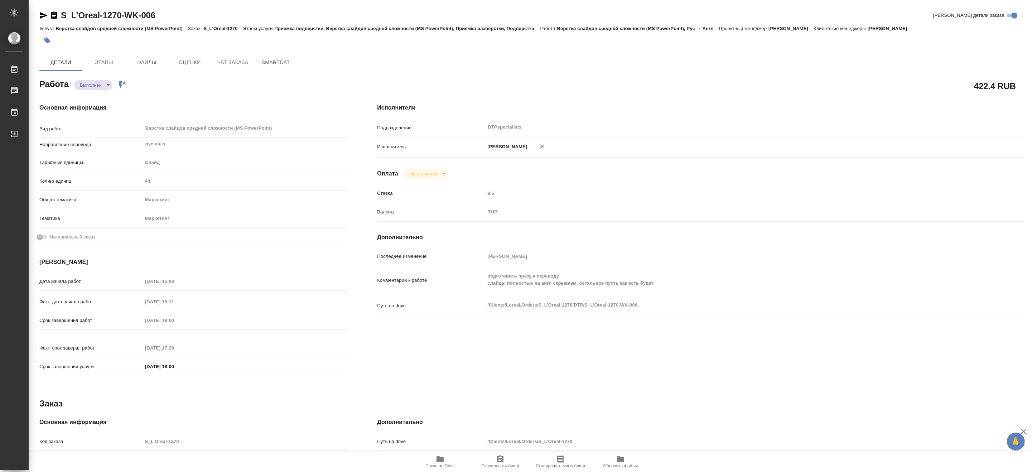
type textarea "x"
click at [210, 10] on div "S_L’Oreal-1270-WK-006 Кратко детали заказа" at bounding box center [531, 15] width 985 height 11
type textarea "x"
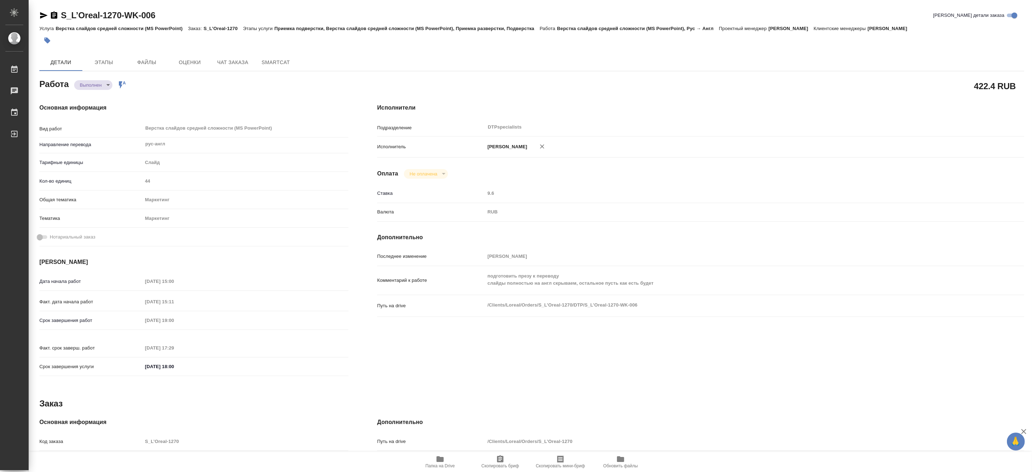
type textarea "x"
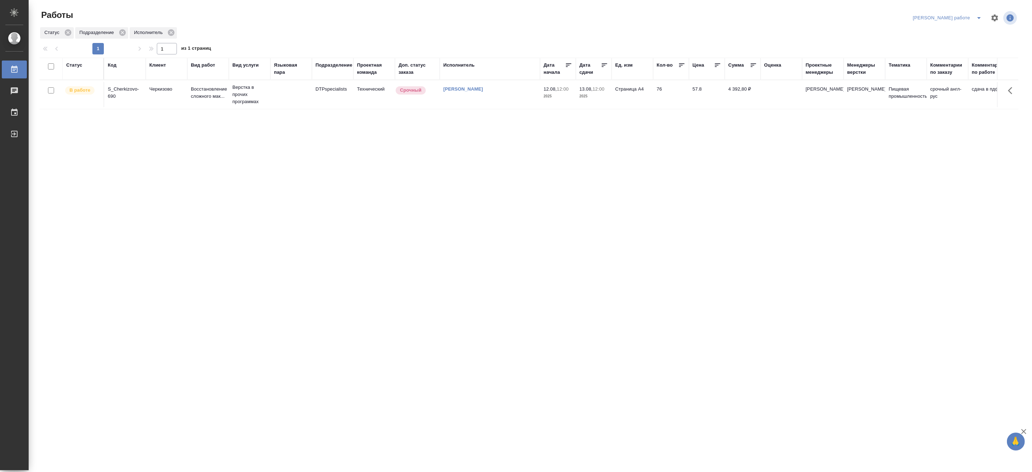
click at [980, 11] on div "Матвеева_В работе" at bounding box center [964, 17] width 107 height 17
click at [980, 15] on icon "split button" at bounding box center [979, 18] width 9 height 9
click at [947, 40] on li "[PERSON_NAME]" at bounding box center [953, 43] width 65 height 11
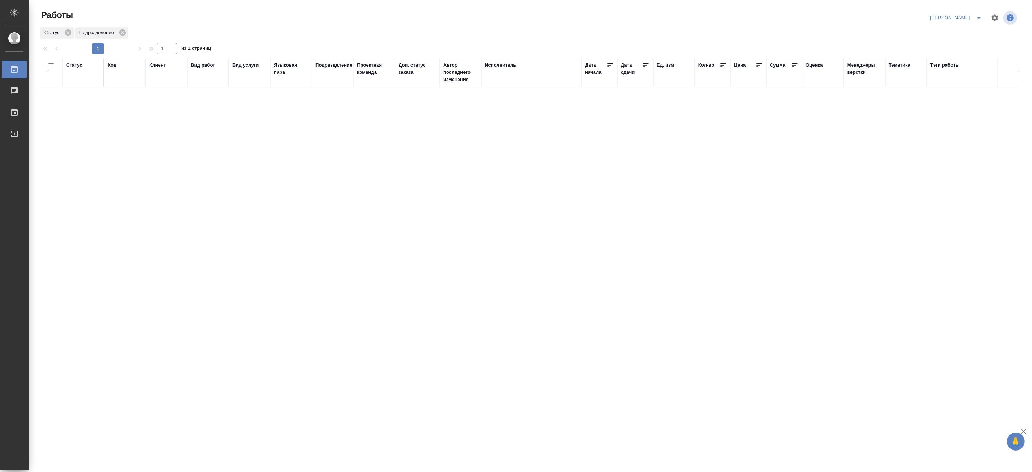
click at [977, 15] on icon "split button" at bounding box center [979, 18] width 9 height 9
click at [945, 63] on li "Верстка и Дизайн" at bounding box center [952, 66] width 69 height 11
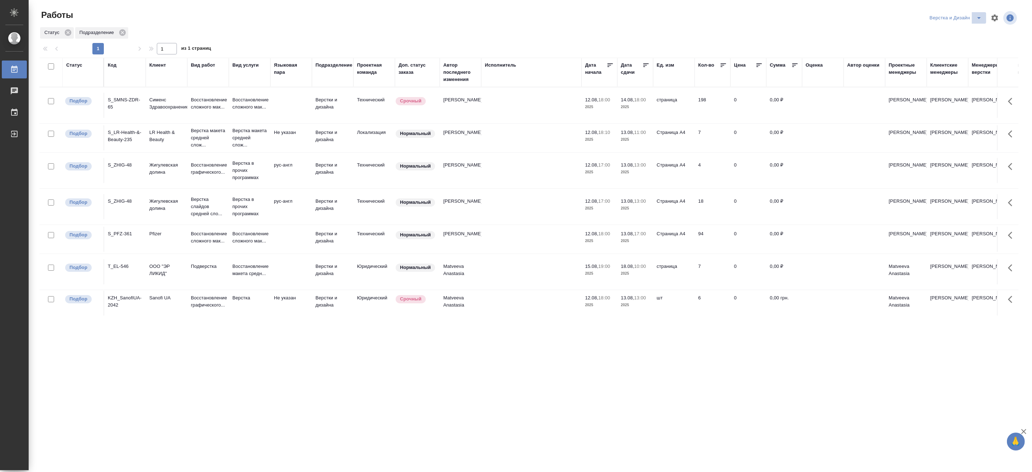
click at [977, 14] on icon "split button" at bounding box center [979, 18] width 9 height 9
click at [952, 56] on li "[PERSON_NAME]" at bounding box center [960, 54] width 69 height 11
